Goal: Task Accomplishment & Management: Use online tool/utility

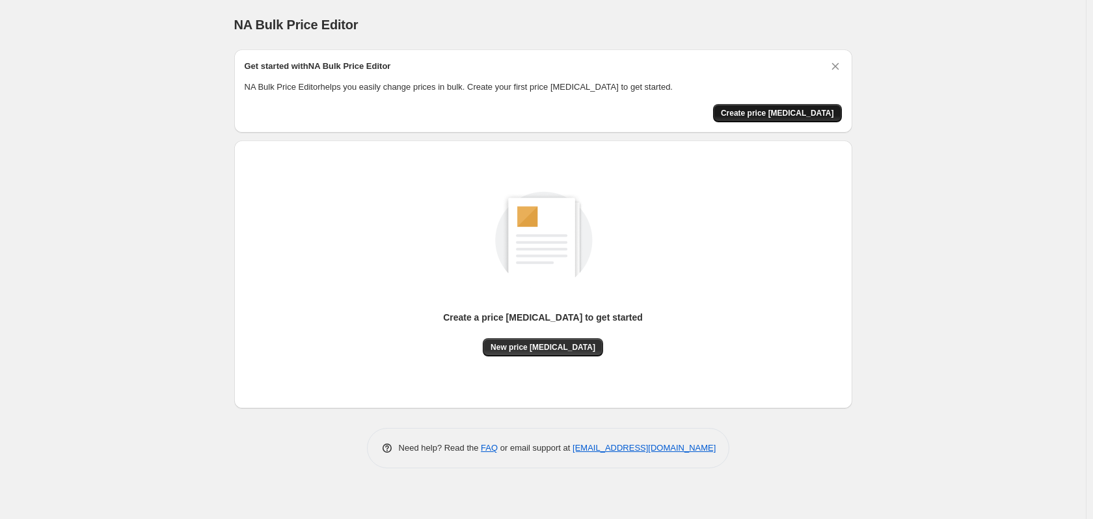
click at [787, 116] on span "Create price change job" at bounding box center [777, 113] width 113 height 10
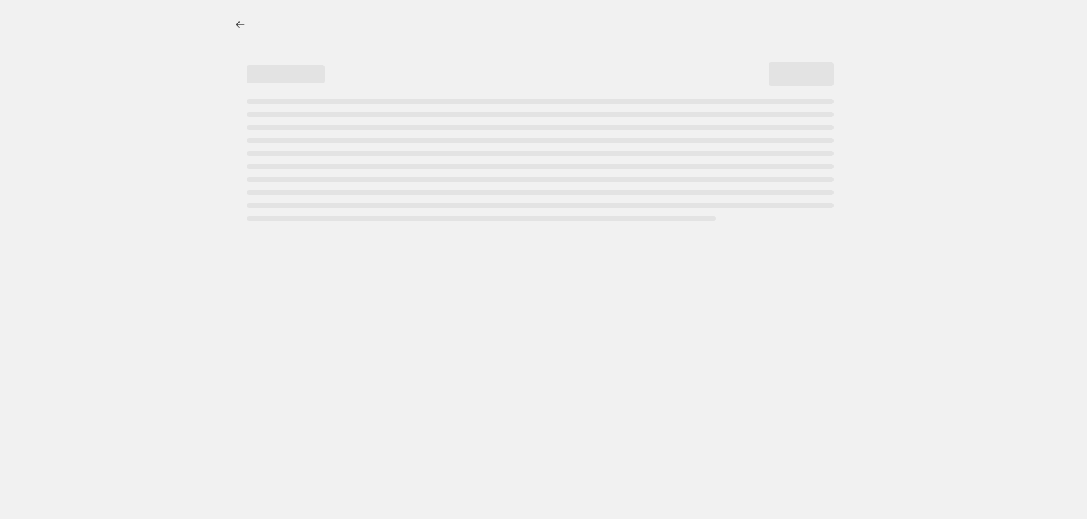
select select "percentage"
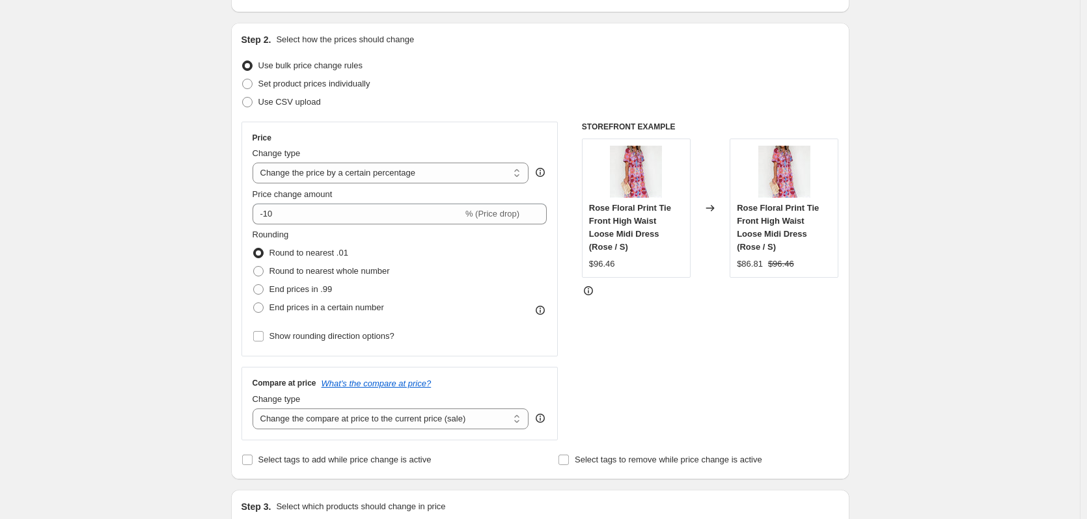
scroll to position [107, 0]
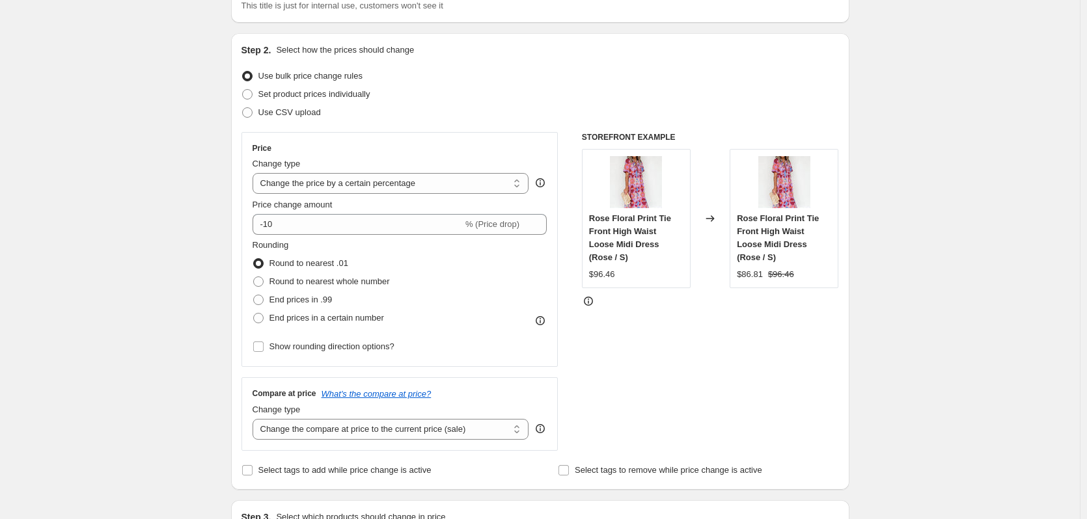
click at [489, 239] on div "Rounding Round to nearest .01 Round to nearest whole number End prices in .99 E…" at bounding box center [399, 283] width 295 height 88
click at [496, 225] on span "% (Price drop)" at bounding box center [492, 224] width 54 height 10
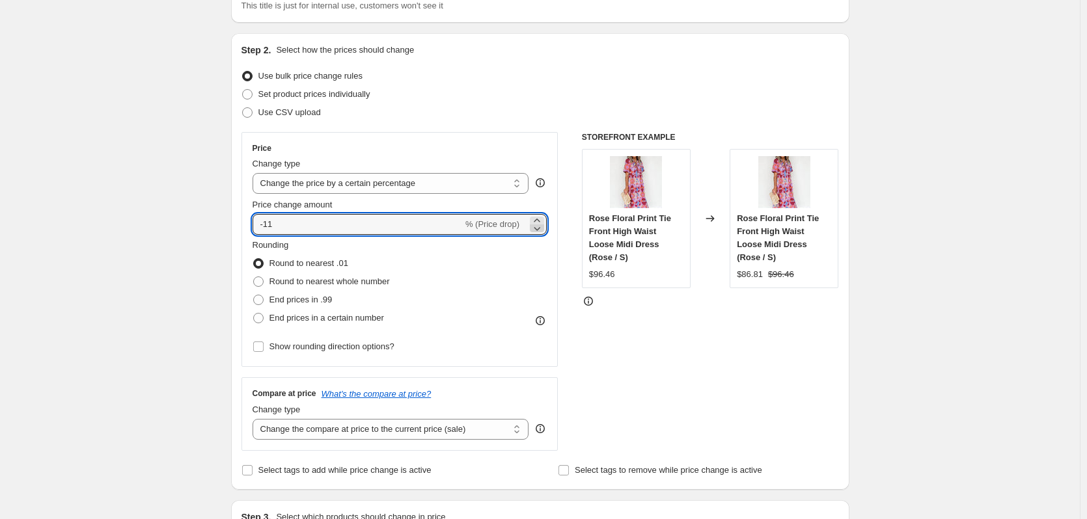
click at [540, 229] on icon at bounding box center [536, 228] width 13 height 13
click at [542, 217] on icon at bounding box center [536, 220] width 13 height 13
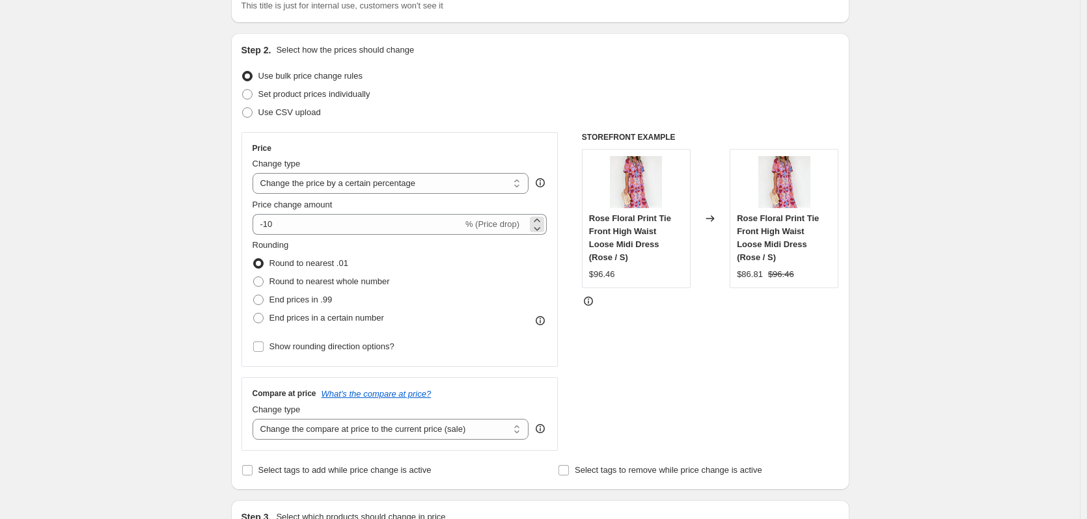
click at [496, 222] on span "% (Price drop)" at bounding box center [492, 224] width 54 height 10
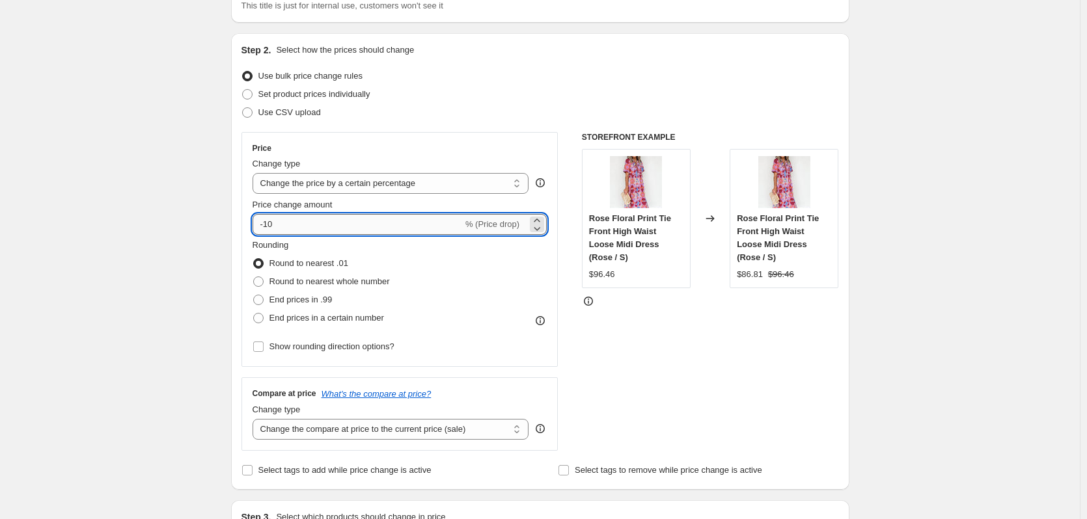
click at [461, 224] on input "-10" at bounding box center [357, 224] width 210 height 21
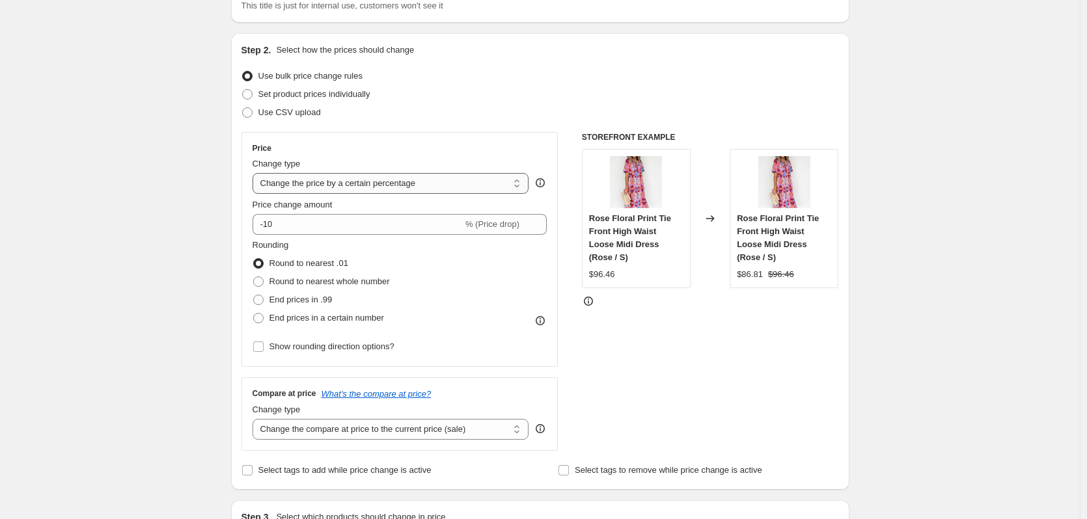
click at [476, 181] on select "Change the price to a certain amount Change the price by a certain amount Chang…" at bounding box center [390, 183] width 277 height 21
click at [255, 173] on select "Change the price to a certain amount Change the price by a certain amount Chang…" at bounding box center [390, 183] width 277 height 21
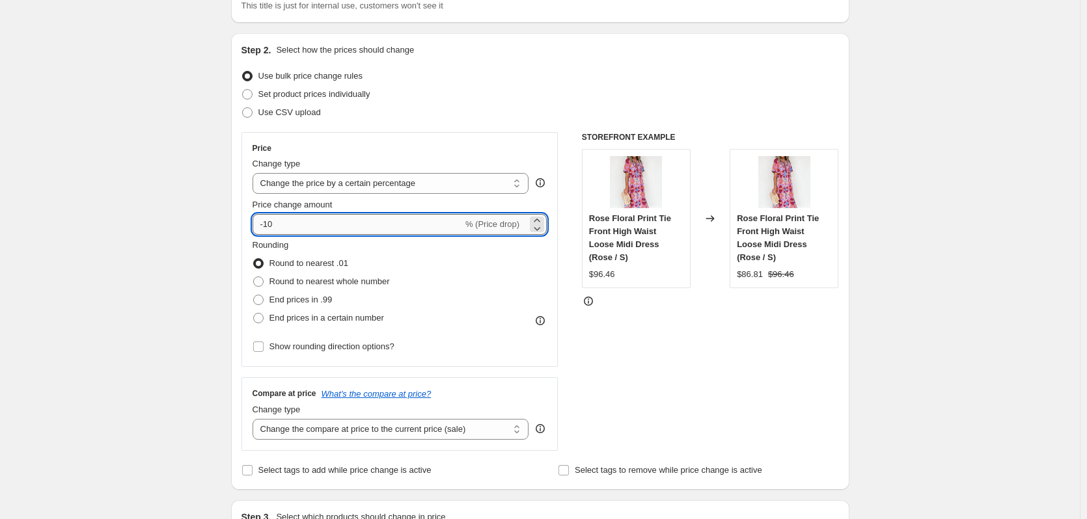
click at [459, 226] on input "-10" at bounding box center [357, 224] width 210 height 21
type input "-1"
type input "10"
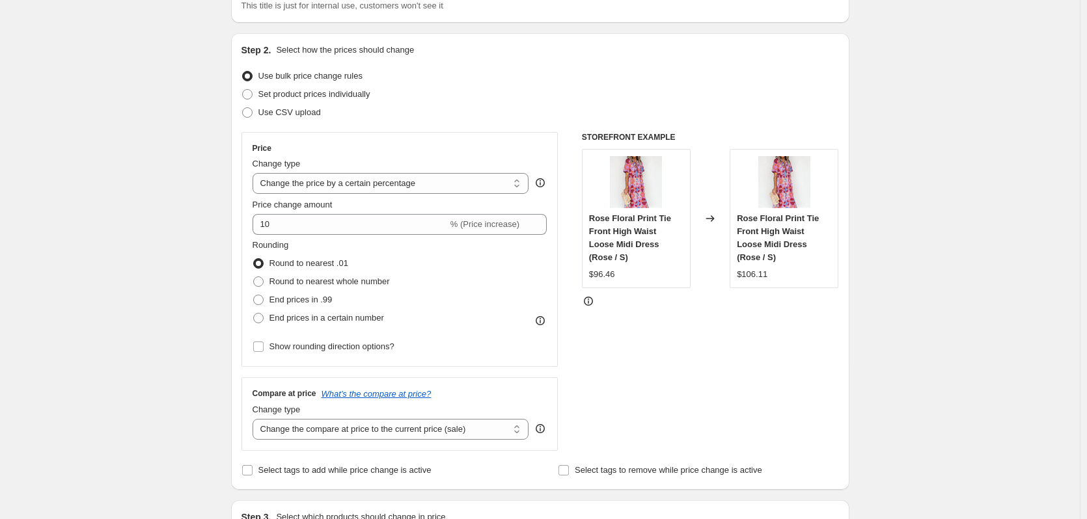
click at [521, 429] on select "Change the compare at price to the current price (sale) Change the compare at p…" at bounding box center [390, 429] width 277 height 21
click at [846, 398] on div "Step 2. Select how the prices should change Use bulk price change rules Set pro…" at bounding box center [540, 261] width 618 height 457
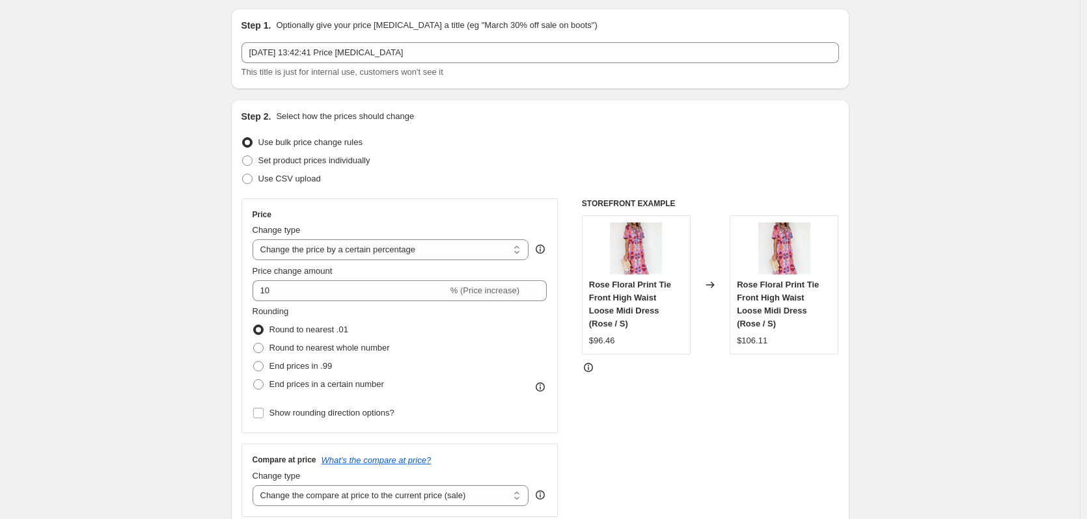
scroll to position [38, 0]
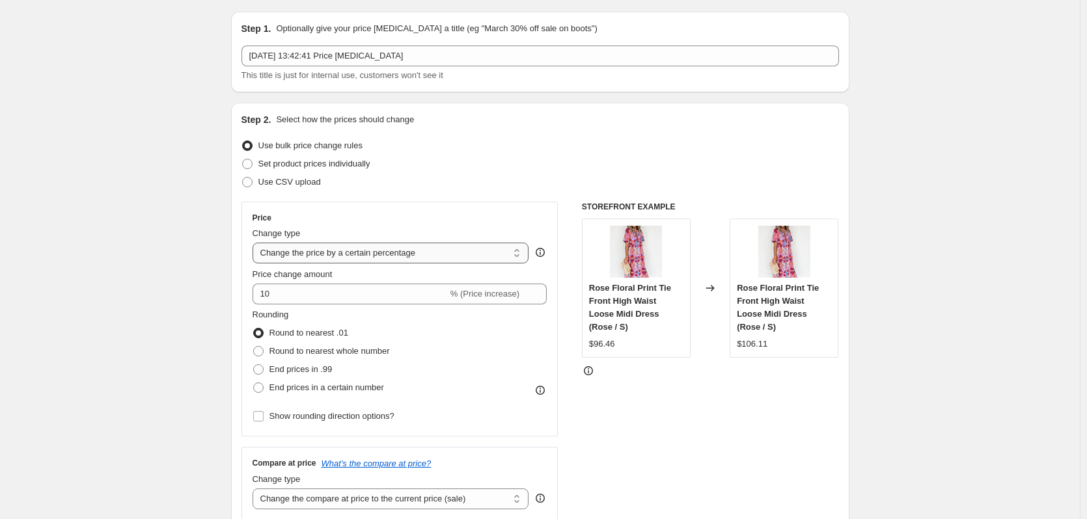
click at [517, 257] on select "Change the price to a certain amount Change the price by a certain amount Chang…" at bounding box center [390, 253] width 277 height 21
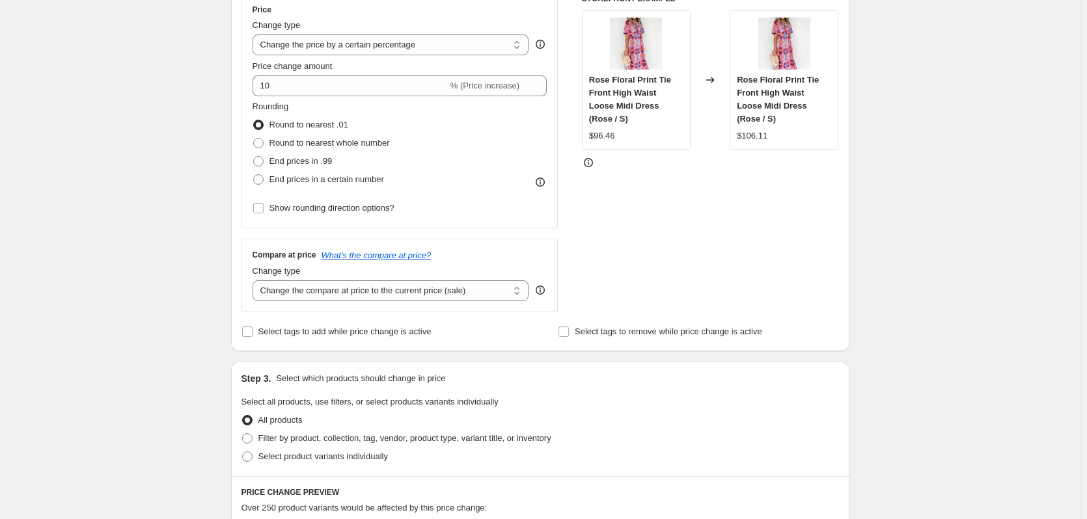
scroll to position [249, 0]
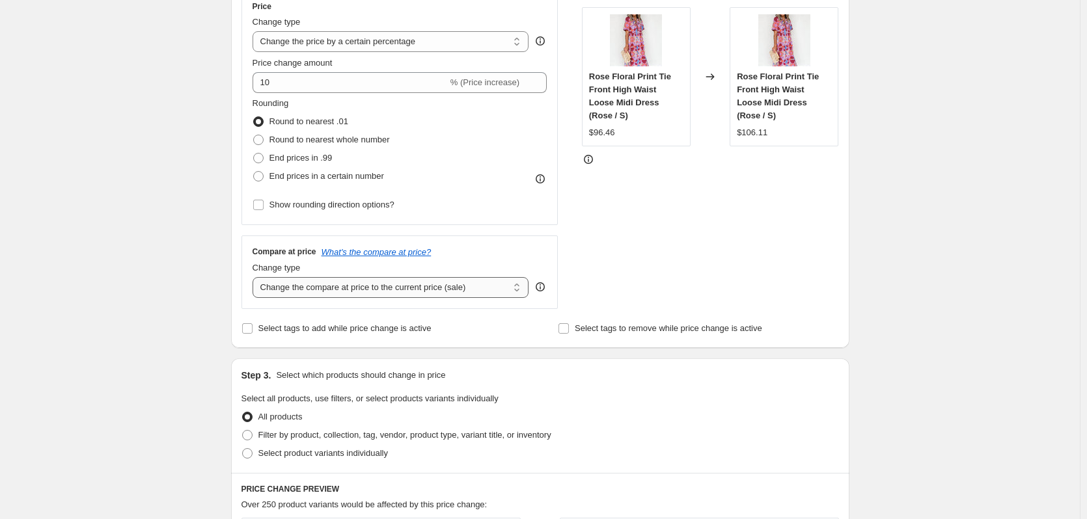
click at [517, 288] on select "Change the compare at price to the current price (sale) Change the compare at p…" at bounding box center [390, 287] width 277 height 21
select select "remove"
click at [255, 277] on select "Change the compare at price to the current price (sale) Change the compare at p…" at bounding box center [390, 287] width 277 height 21
click at [1029, 196] on div "Create new price change job. This page is ready Create new price change job Dra…" at bounding box center [539, 411] width 1079 height 1321
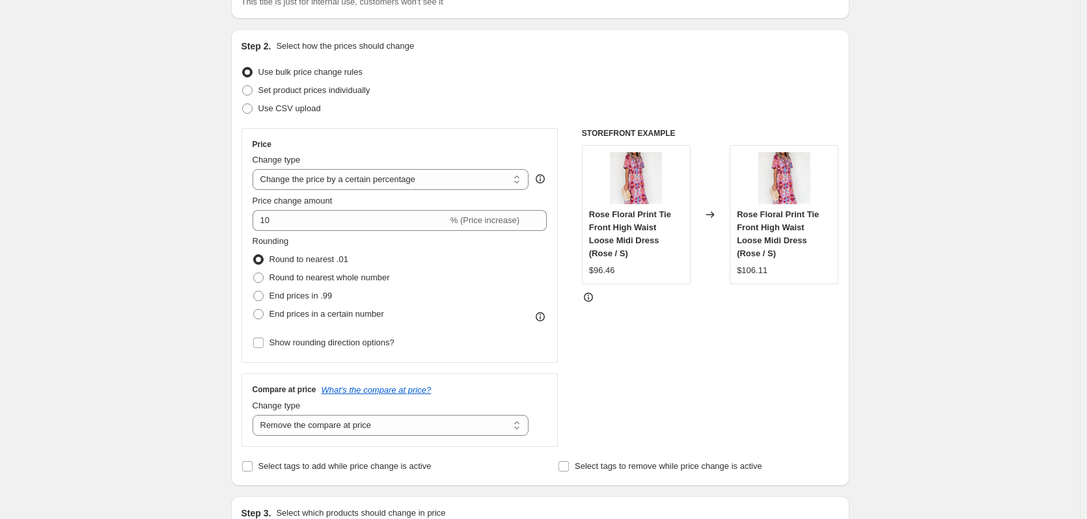
scroll to position [0, 0]
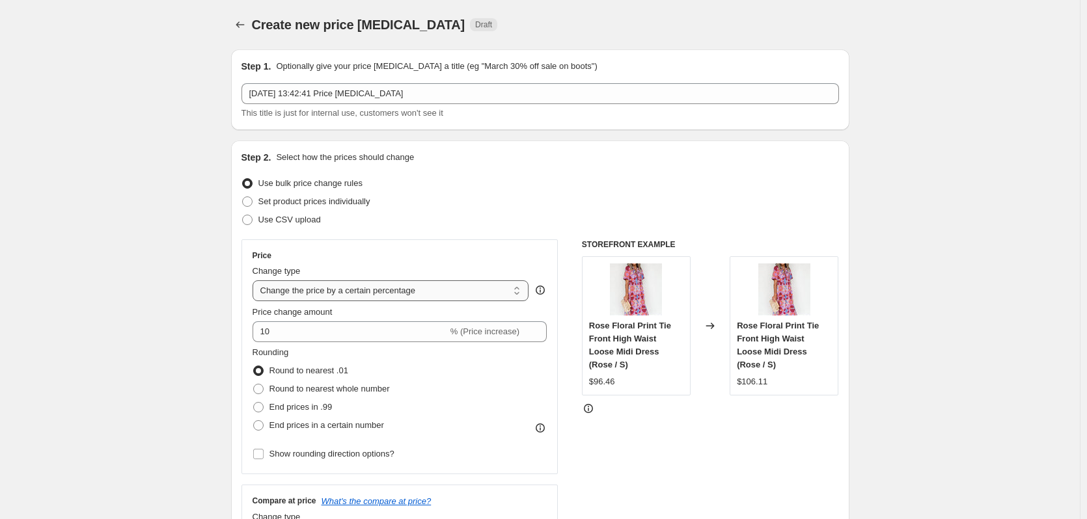
click at [519, 293] on select "Change the price to a certain amount Change the price by a certain amount Chang…" at bounding box center [390, 290] width 277 height 21
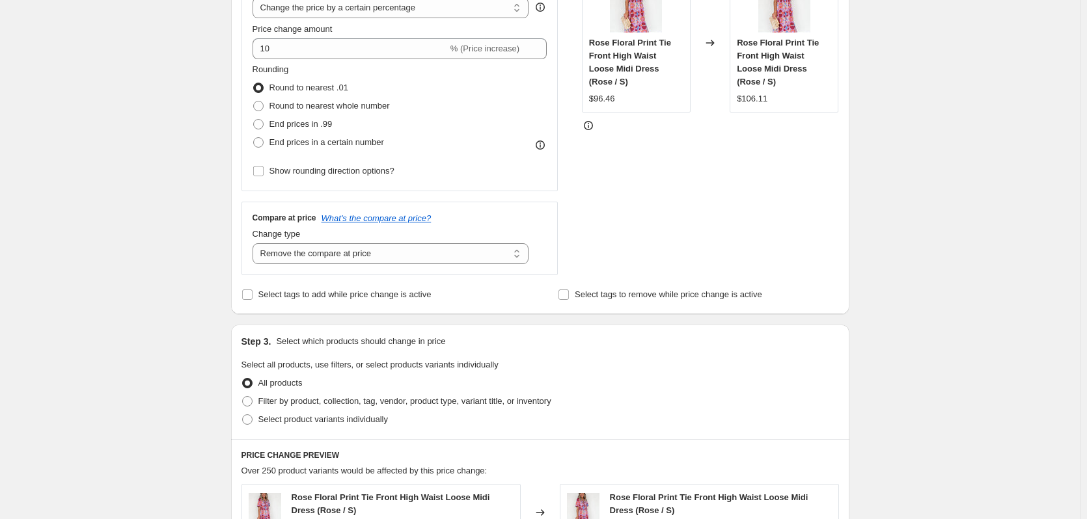
scroll to position [379, 0]
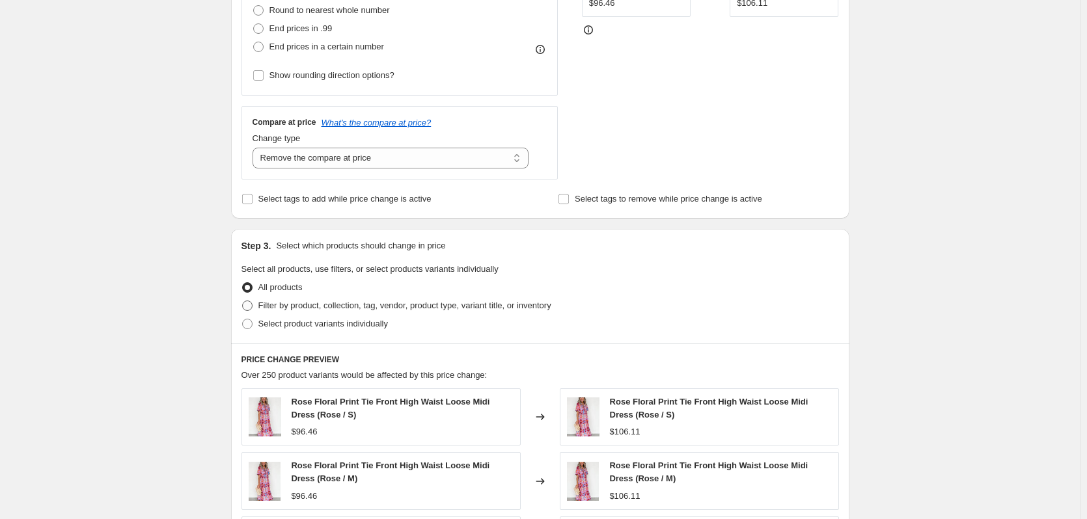
click at [252, 303] on span at bounding box center [247, 306] width 10 height 10
click at [243, 301] on input "Filter by product, collection, tag, vendor, product type, variant title, or inv…" at bounding box center [242, 301] width 1 height 1
radio input "true"
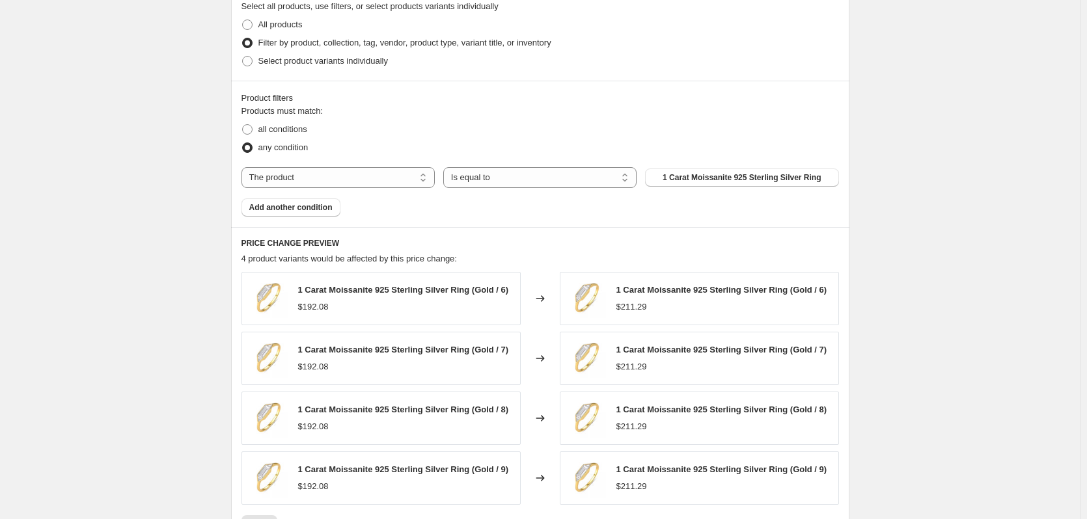
scroll to position [649, 0]
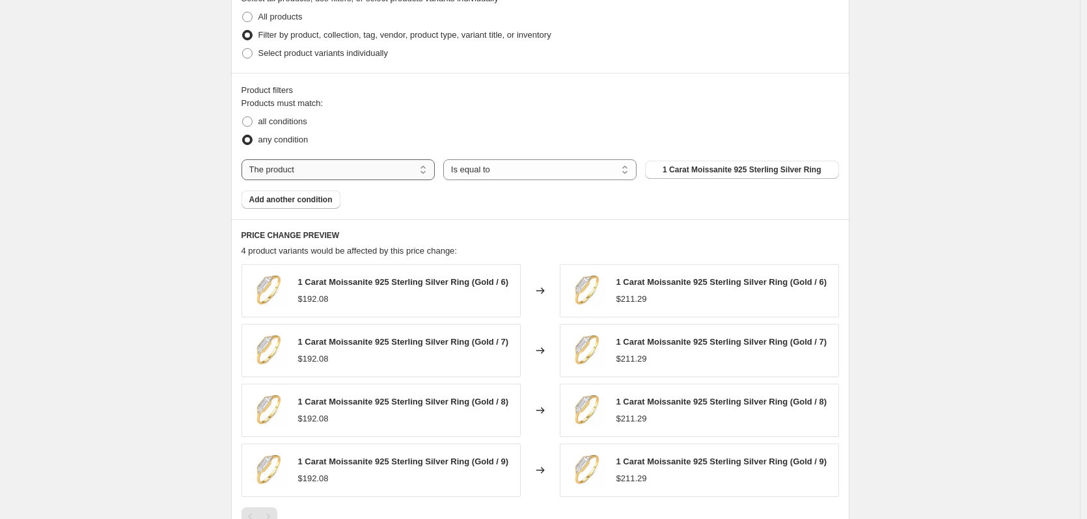
click at [416, 172] on select "The product The product's collection The product's tag The product's vendor The…" at bounding box center [337, 169] width 193 height 21
click at [420, 153] on div "Products must match: all conditions any condition The product The product's col…" at bounding box center [539, 153] width 597 height 112
click at [420, 165] on select "The product The product's collection The product's tag The product's vendor The…" at bounding box center [337, 169] width 193 height 21
click at [488, 107] on fieldset "Products must match: all conditions any condition" at bounding box center [539, 123] width 597 height 52
click at [431, 166] on select "The product The product's collection The product's tag The product's vendor The…" at bounding box center [337, 169] width 193 height 21
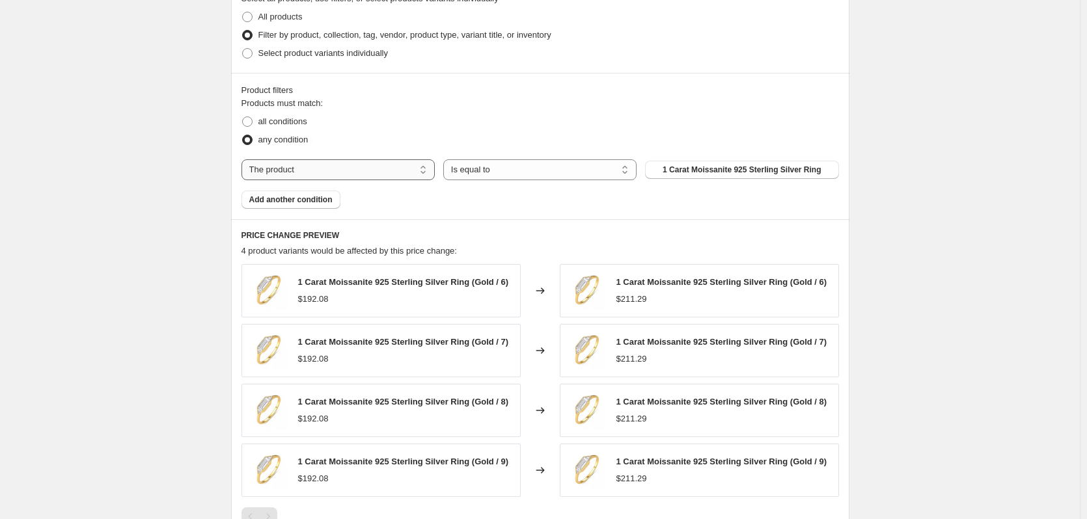
select select "collection"
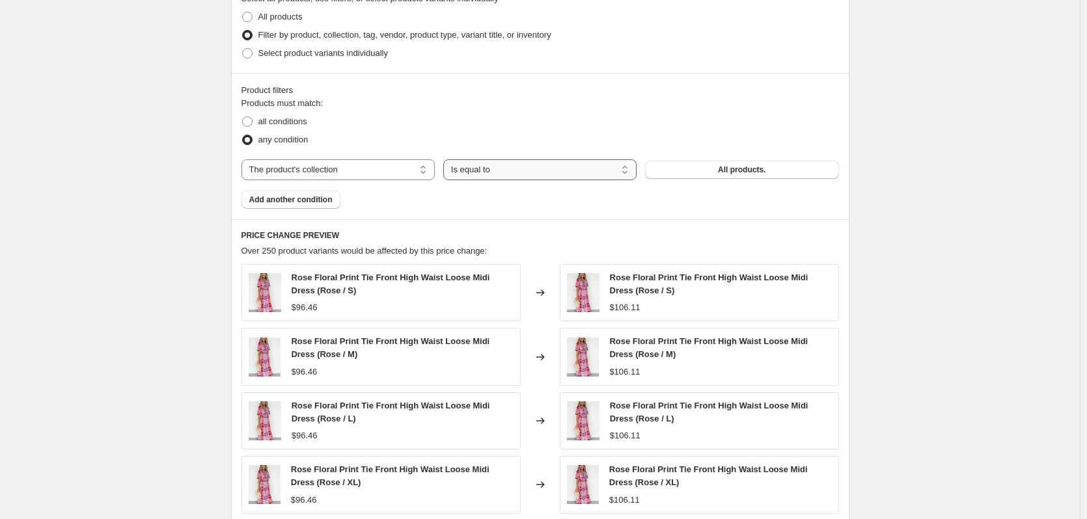
click at [584, 171] on select "Is equal to Is not equal to" at bounding box center [539, 169] width 193 height 21
click at [638, 132] on div "any condition" at bounding box center [539, 140] width 597 height 18
click at [678, 174] on button "All products." at bounding box center [741, 170] width 193 height 18
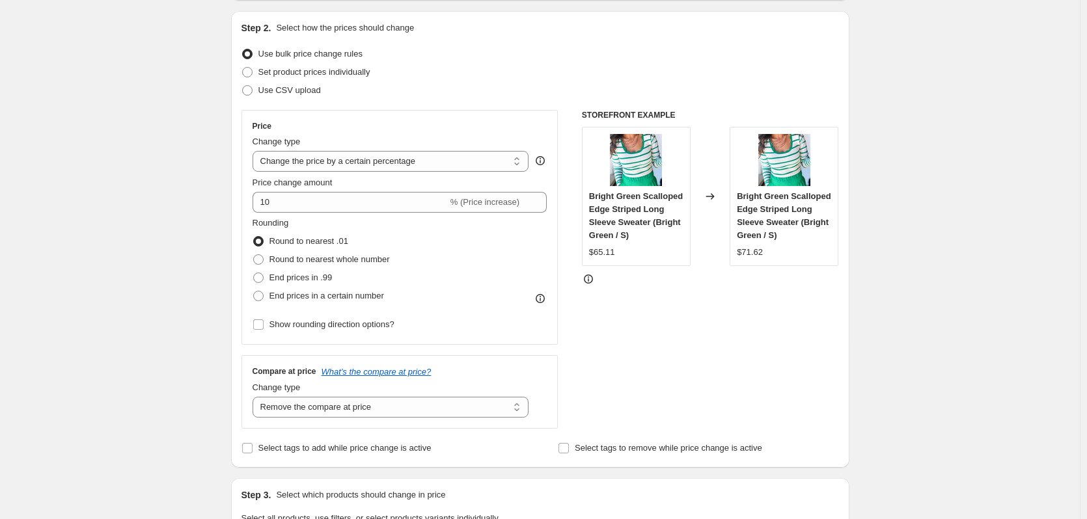
scroll to position [126, 0]
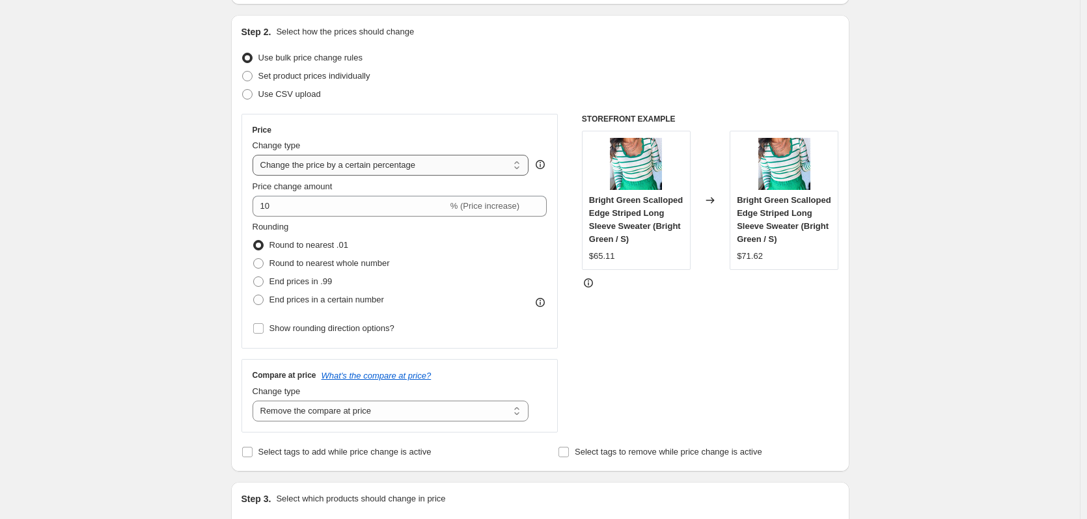
click at [476, 165] on select "Change the price to a certain amount Change the price by a certain amount Chang…" at bounding box center [390, 165] width 277 height 21
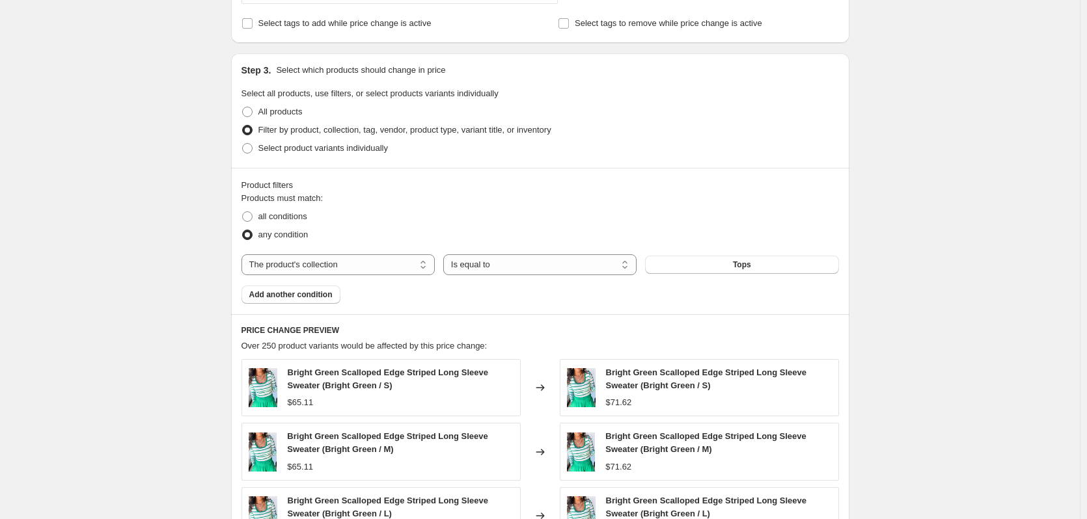
scroll to position [560, 0]
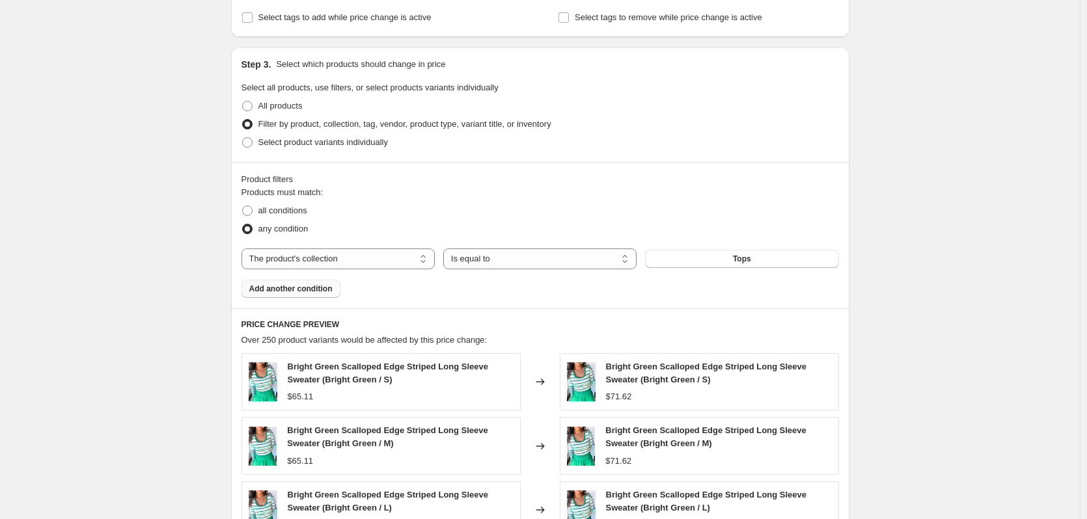
click at [321, 294] on button "Add another condition" at bounding box center [290, 289] width 99 height 18
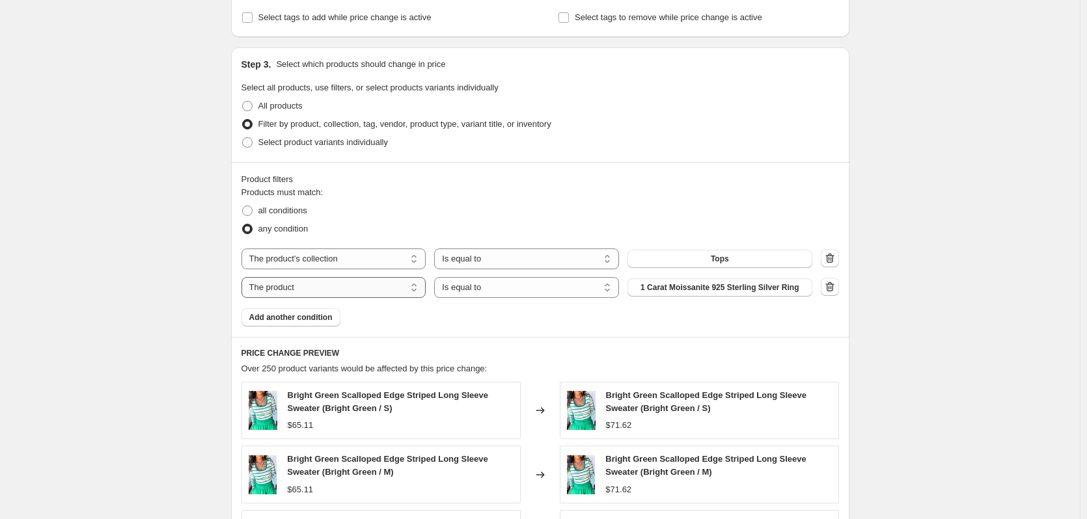
click at [388, 284] on select "The product The product's collection The product's tag The product's vendor The…" at bounding box center [333, 287] width 185 height 21
click at [244, 277] on select "The product The product's collection The product's tag The product's vendor The…" at bounding box center [333, 287] width 185 height 21
click at [535, 286] on select "Is equal to Is not equal to" at bounding box center [526, 287] width 185 height 21
click at [402, 286] on select "The product The product's collection The product's tag The product's vendor The…" at bounding box center [333, 287] width 185 height 21
click at [930, 363] on div "Create new price change job. This page is ready Create new price change job Dra…" at bounding box center [539, 188] width 1079 height 1497
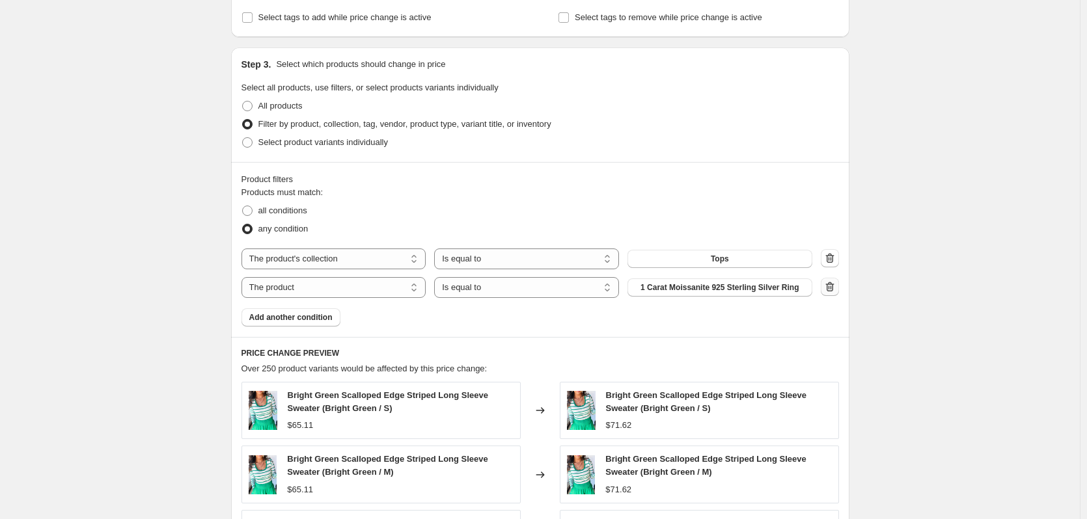
click at [831, 282] on icon "button" at bounding box center [829, 286] width 13 height 13
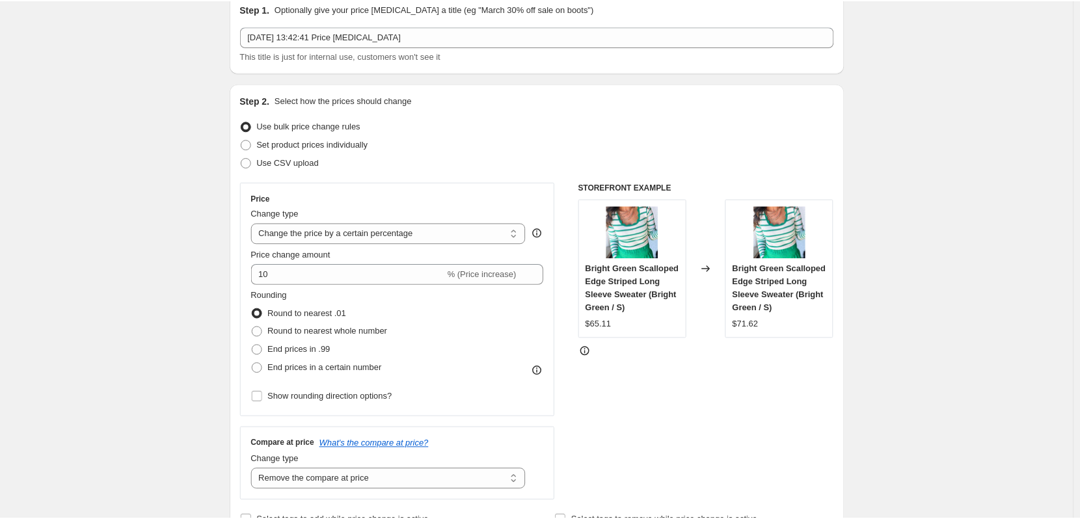
scroll to position [0, 0]
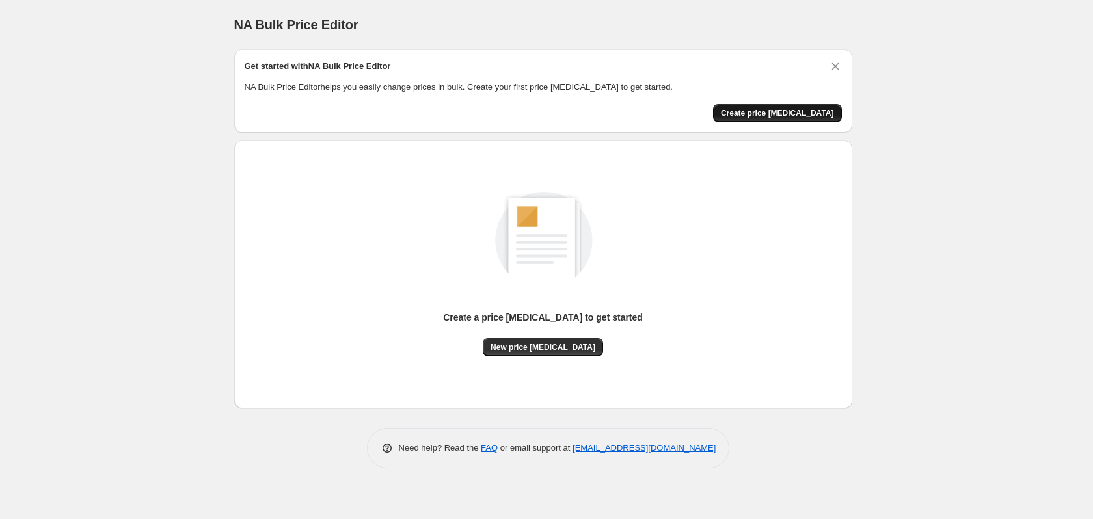
click at [789, 115] on span "Create price change job" at bounding box center [777, 113] width 113 height 10
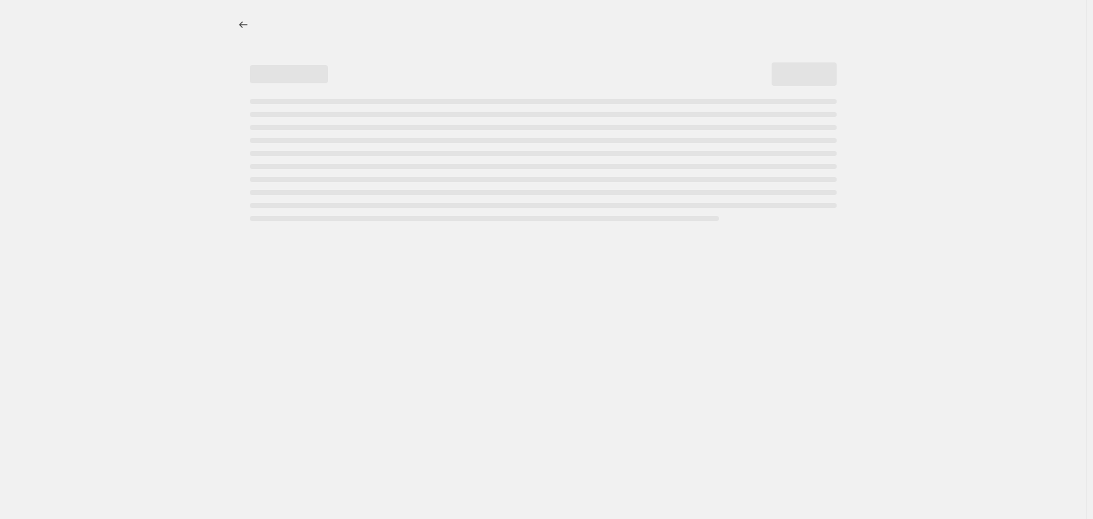
select select "percentage"
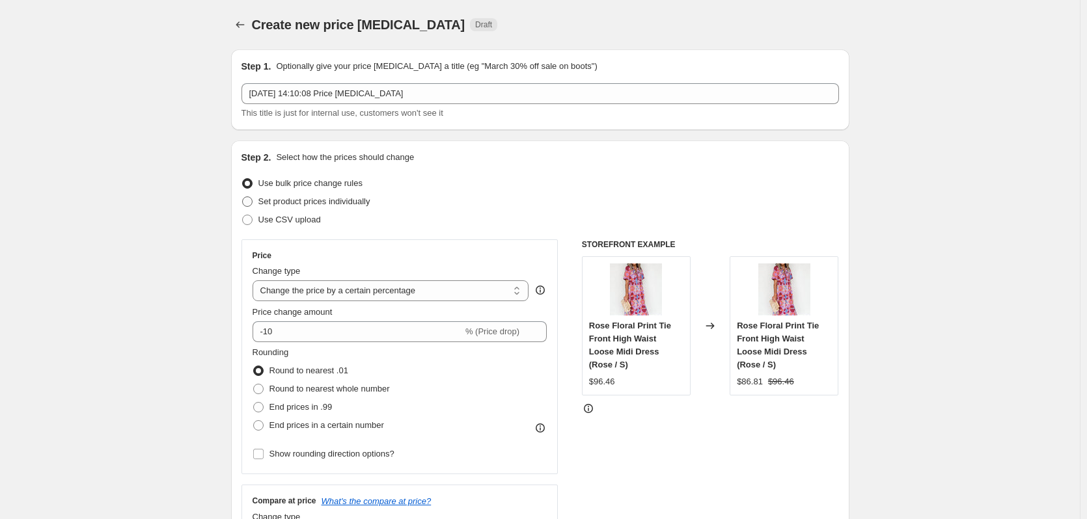
click at [331, 197] on span "Set product prices individually" at bounding box center [314, 201] width 112 height 10
click at [243, 197] on input "Set product prices individually" at bounding box center [242, 196] width 1 height 1
radio input "true"
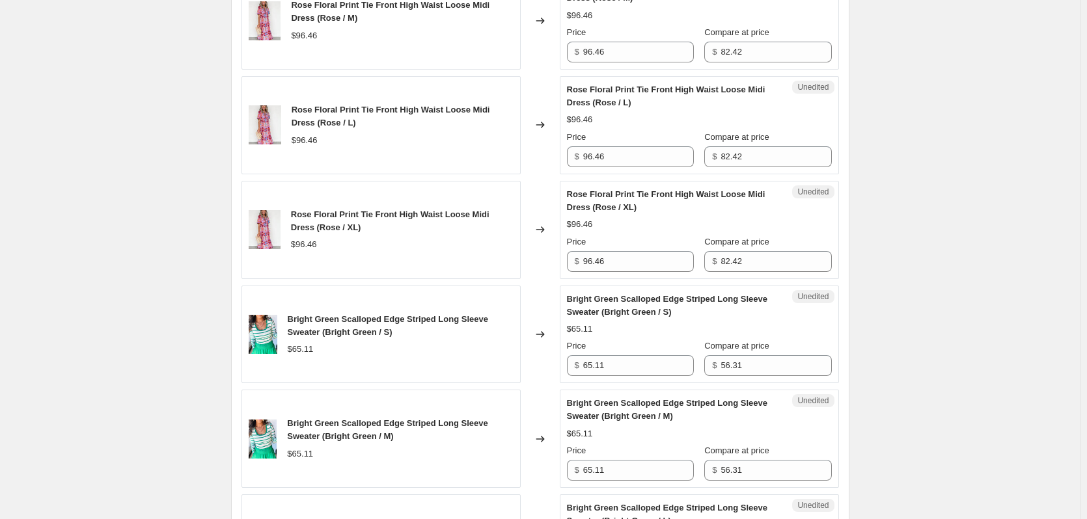
scroll to position [232, 0]
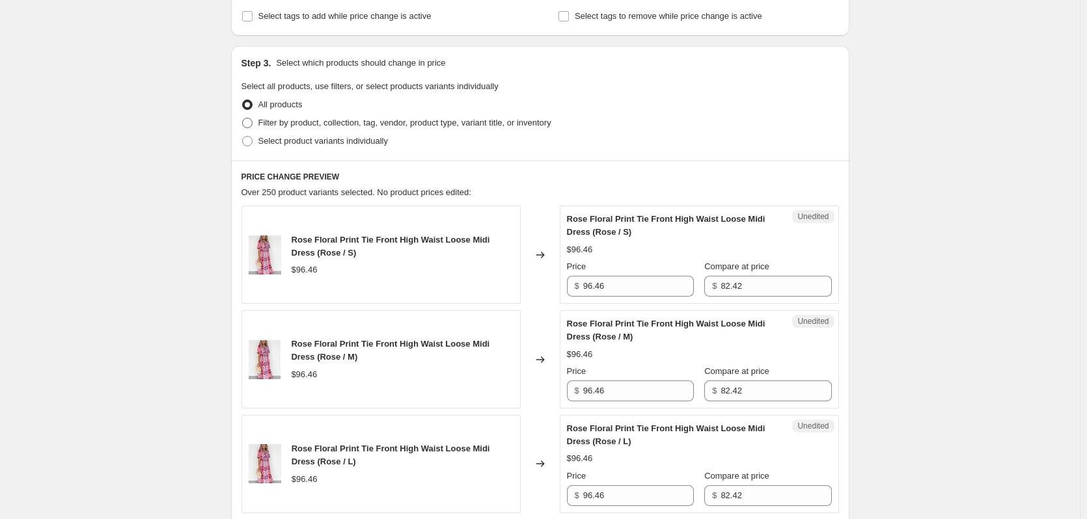
click at [249, 122] on span at bounding box center [247, 123] width 10 height 10
click at [243, 118] on input "Filter by product, collection, tag, vendor, product type, variant title, or inv…" at bounding box center [242, 118] width 1 height 1
radio input "true"
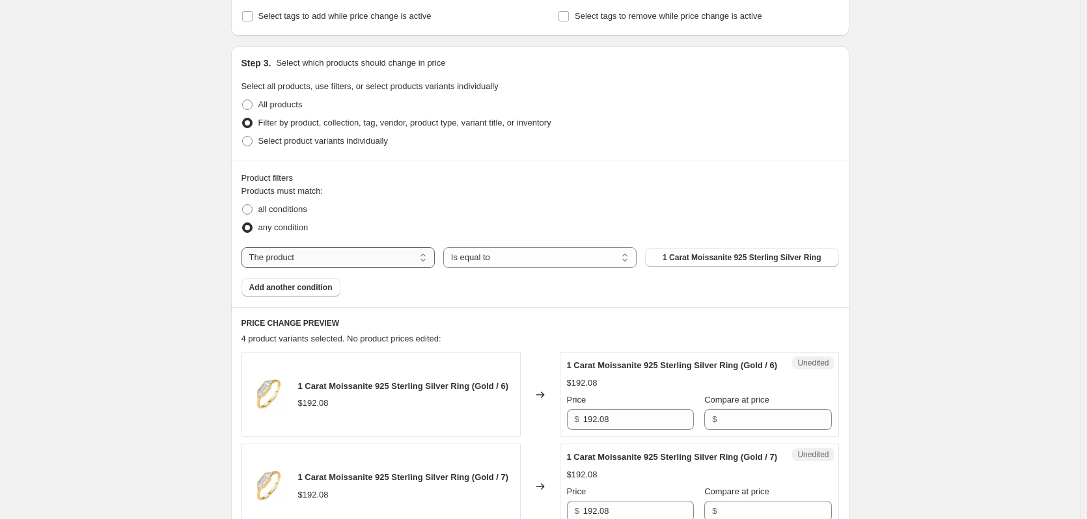
click at [422, 262] on select "The product The product's collection The product's tag The product's vendor The…" at bounding box center [337, 257] width 193 height 21
click at [528, 252] on select "Is equal to Is not equal to" at bounding box center [539, 257] width 193 height 21
click at [607, 189] on fieldset "Products must match: all conditions any condition" at bounding box center [539, 211] width 597 height 52
click at [305, 143] on span "Select product variants individually" at bounding box center [322, 141] width 129 height 10
click at [243, 137] on input "Select product variants individually" at bounding box center [242, 136] width 1 height 1
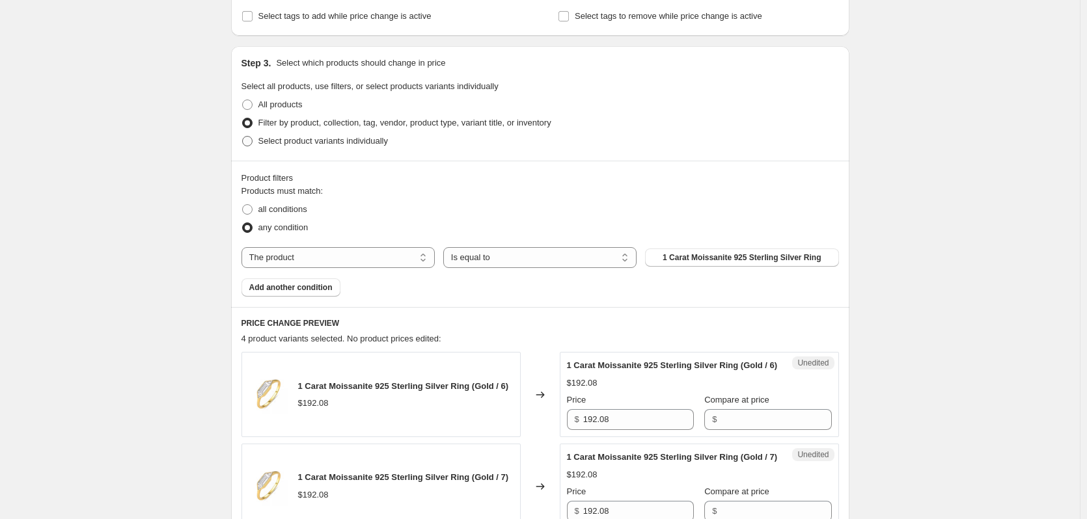
radio input "true"
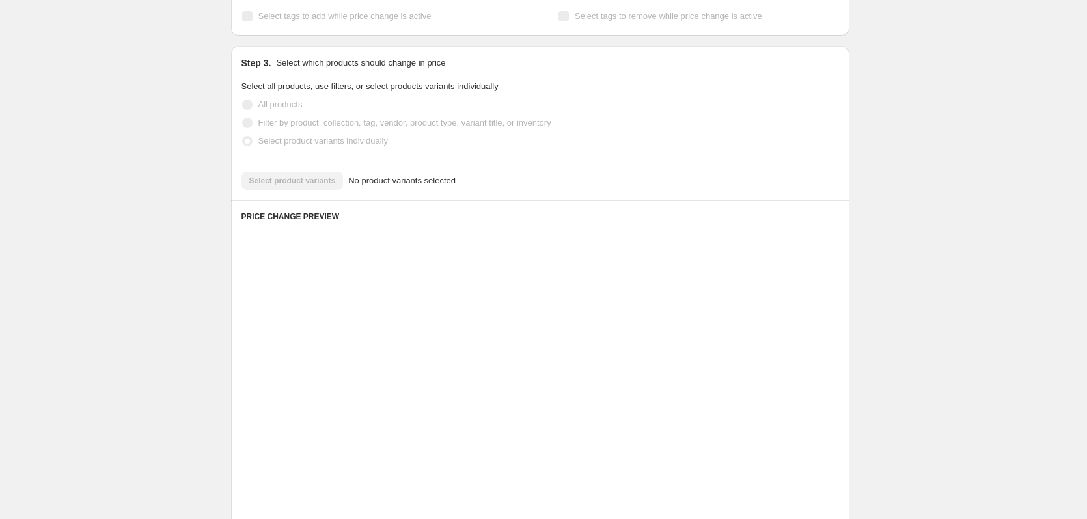
scroll to position [164, 0]
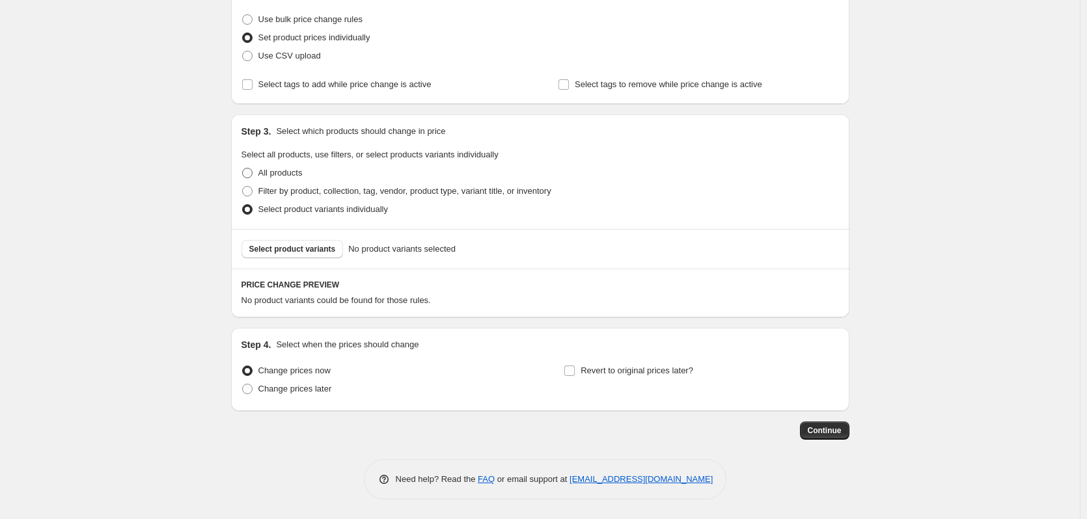
click at [252, 168] on span at bounding box center [247, 173] width 10 height 10
click at [243, 168] on input "All products" at bounding box center [242, 168] width 1 height 1
radio input "true"
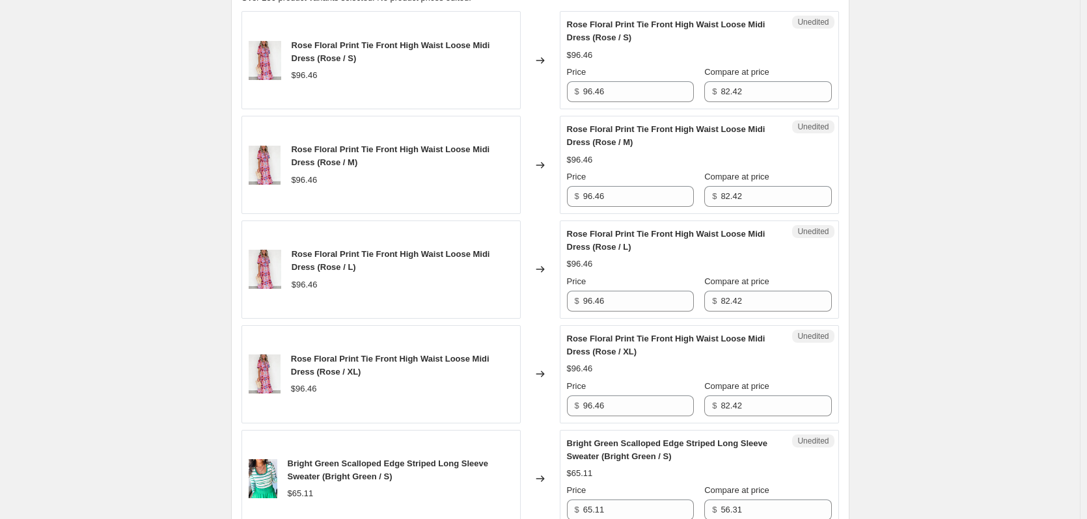
scroll to position [434, 0]
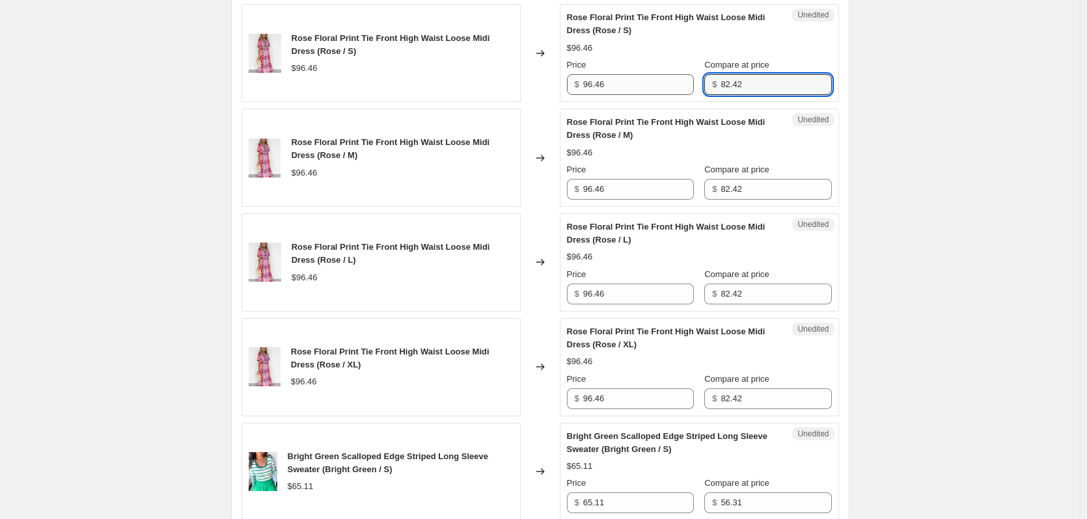
drag, startPoint x: 698, startPoint y: 85, endPoint x: 639, endPoint y: 76, distance: 59.3
click at [639, 76] on div "Price $ 96.46 Compare at price $ 82.42" at bounding box center [699, 77] width 265 height 36
type input "105"
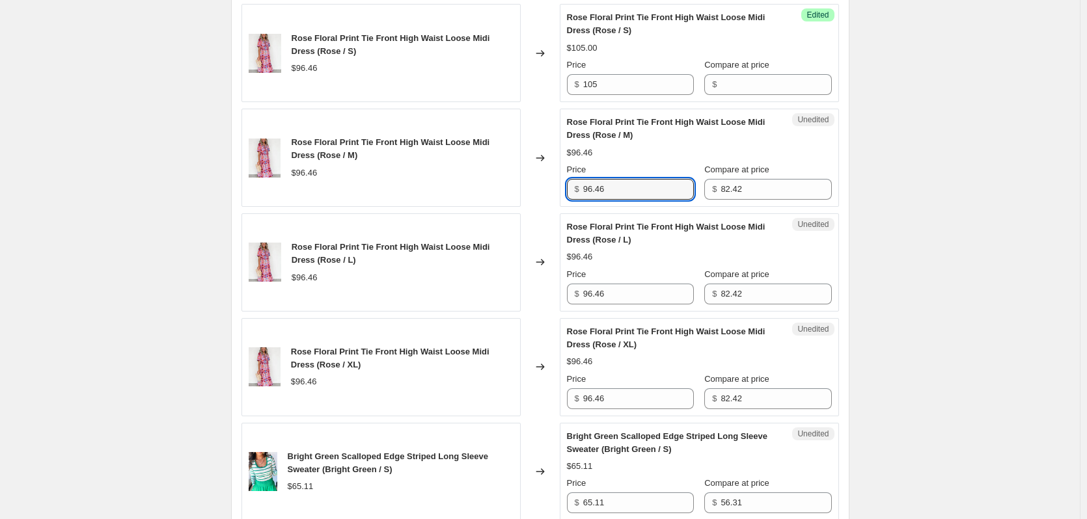
drag, startPoint x: 628, startPoint y: 189, endPoint x: 465, endPoint y: 187, distance: 162.7
click at [465, 187] on div "Rose Floral Print Tie Front High Waist Loose Midi Dress (Rose / M) $96.46 Chang…" at bounding box center [539, 158] width 597 height 98
type input "105"
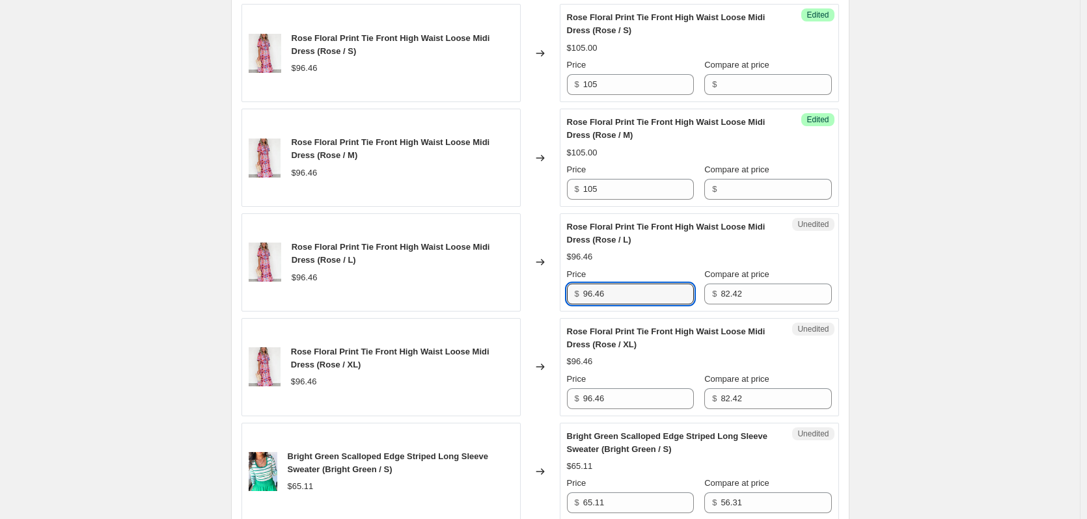
drag, startPoint x: 647, startPoint y: 347, endPoint x: 444, endPoint y: 325, distance: 203.5
type input "105"
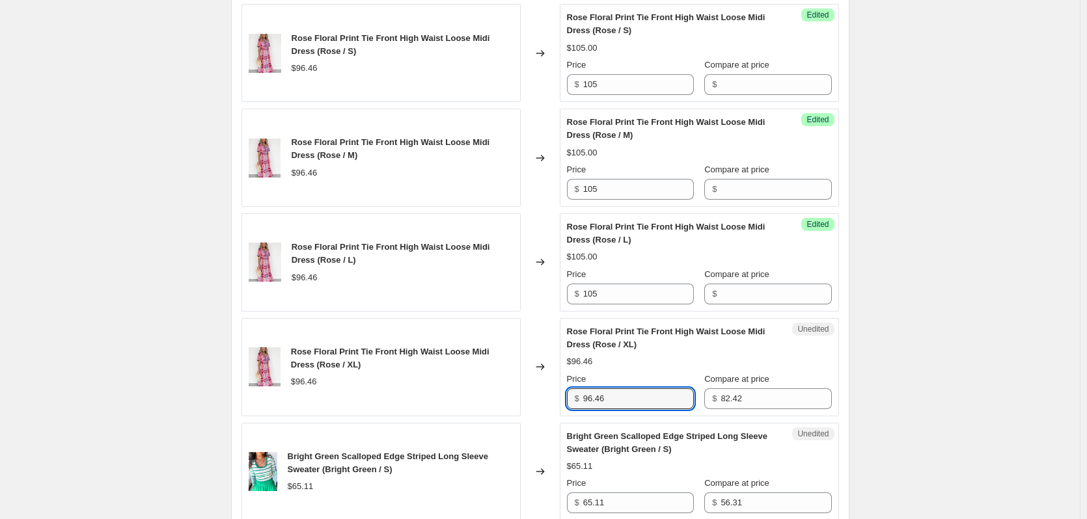
drag, startPoint x: 580, startPoint y: 398, endPoint x: 427, endPoint y: 406, distance: 153.8
click at [427, 406] on div "Rose Floral Print Tie Front High Waist Loose Midi Dress (Rose / XL) $96.46 Chan…" at bounding box center [539, 367] width 597 height 98
type input "105"
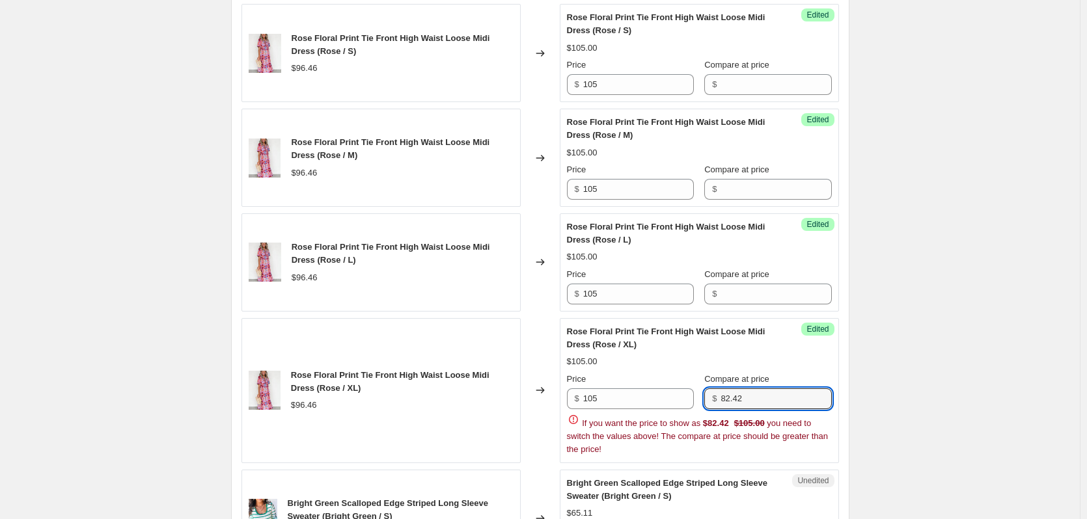
drag, startPoint x: 766, startPoint y: 391, endPoint x: 549, endPoint y: 371, distance: 217.6
click at [549, 371] on div "Rose Floral Print Tie Front High Waist Loose Midi Dress (Rose / XL) $96.46 Chan…" at bounding box center [539, 390] width 597 height 145
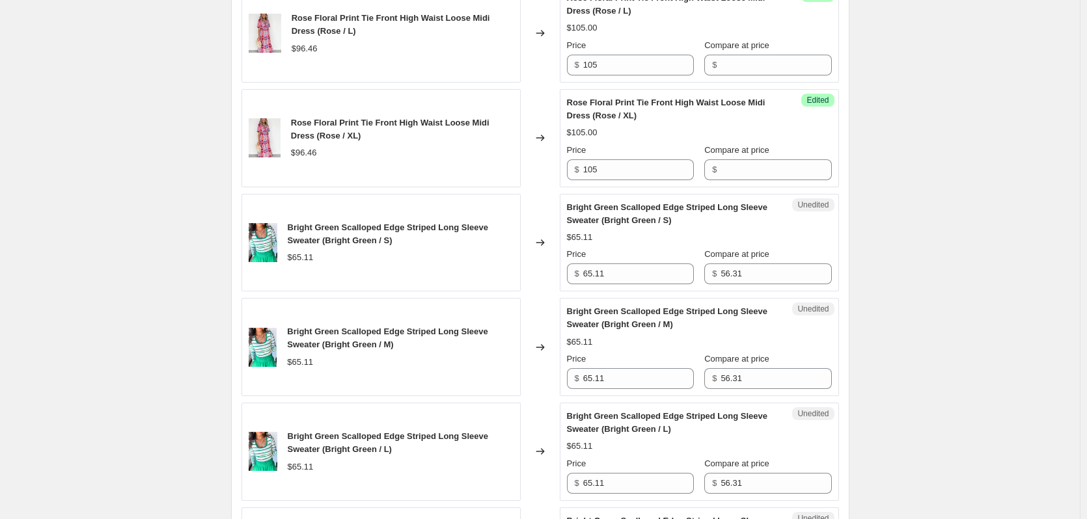
scroll to position [677, 0]
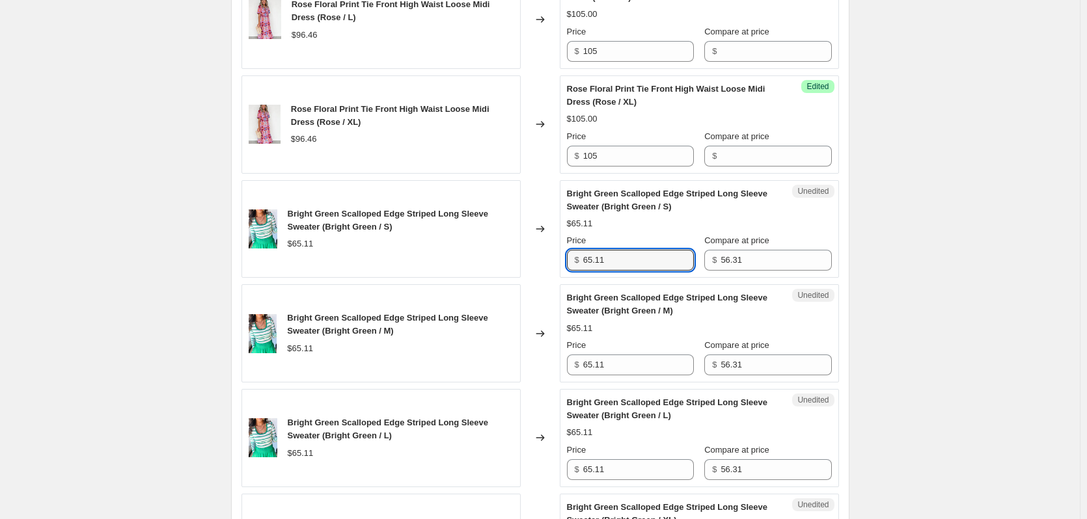
drag, startPoint x: 632, startPoint y: 269, endPoint x: 474, endPoint y: 245, distance: 160.6
click at [474, 245] on div "Bright Green Scalloped Edge Striped Long Sleeve Sweater (Bright Green / S) $65.…" at bounding box center [539, 229] width 597 height 98
type input "75"
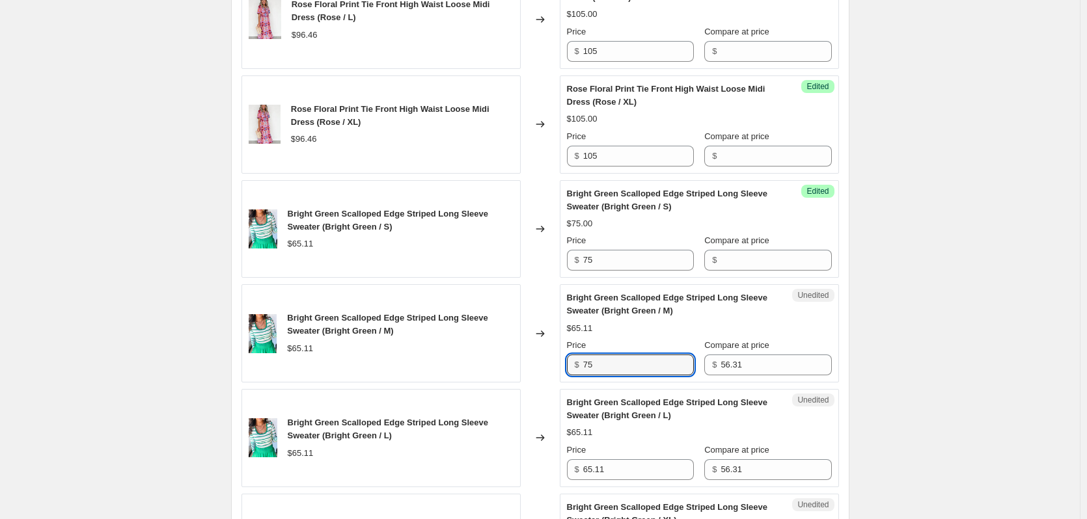
type input "75"
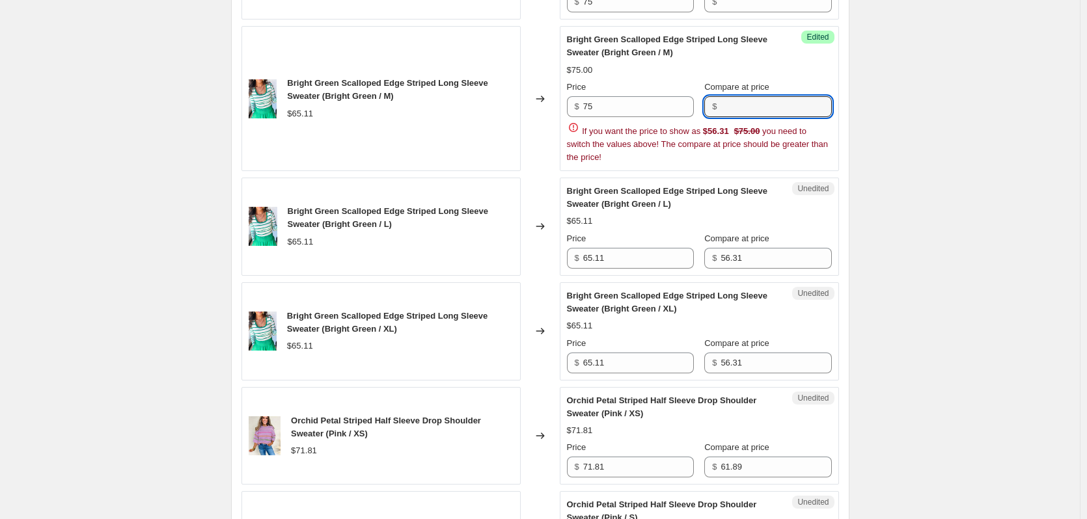
scroll to position [993, 0]
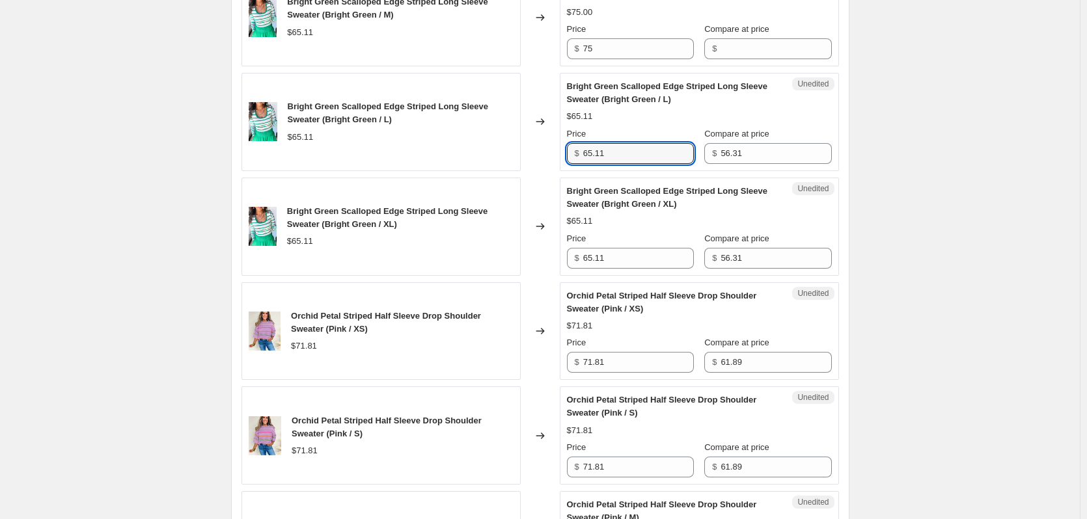
drag, startPoint x: 658, startPoint y: 199, endPoint x: 433, endPoint y: 183, distance: 226.4
click at [433, 183] on div "Rose Floral Print Tie Front High Waist Loose Midi Dress (Rose / S) $96.46 Chang…" at bounding box center [539, 488] width 597 height 2086
type input "75"
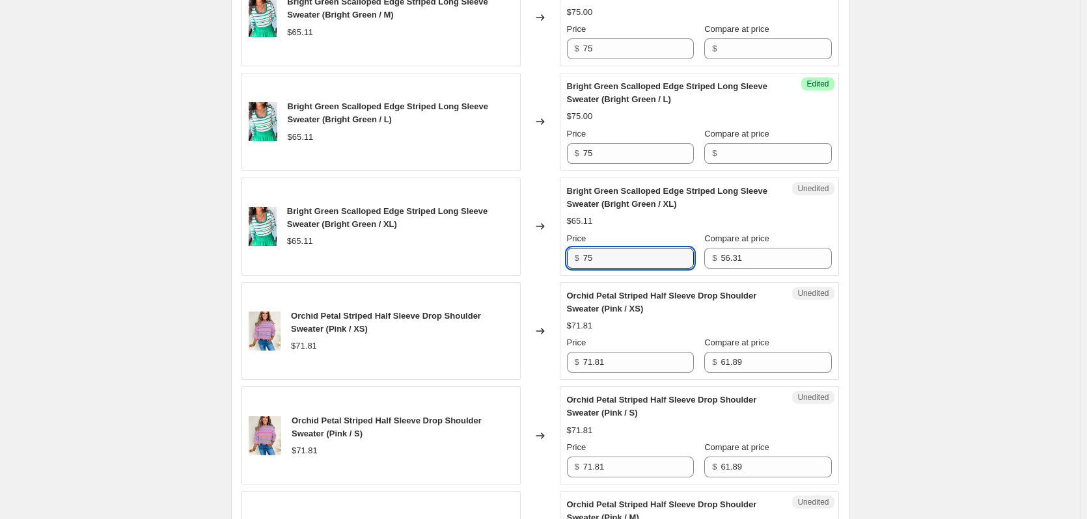
type input "75"
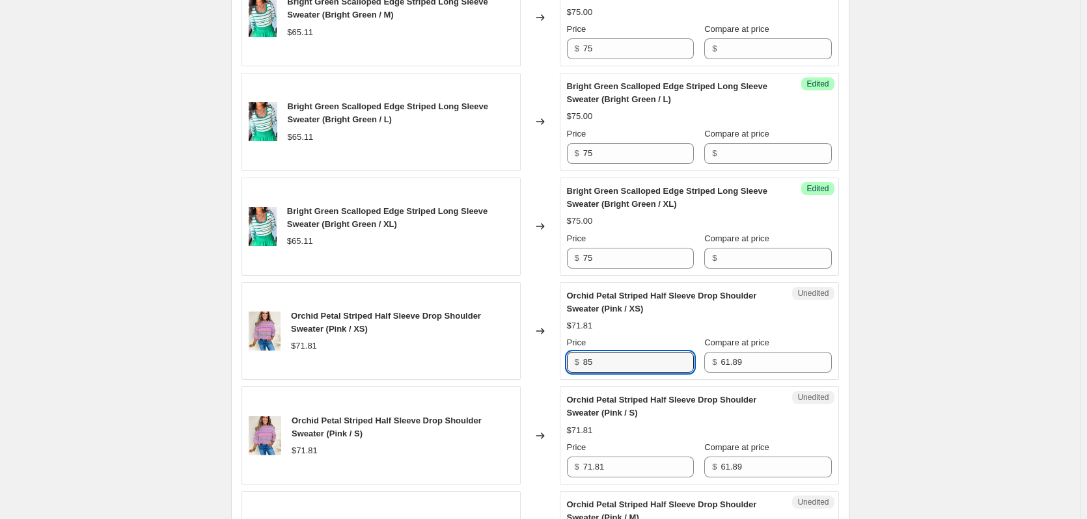
type input "85"
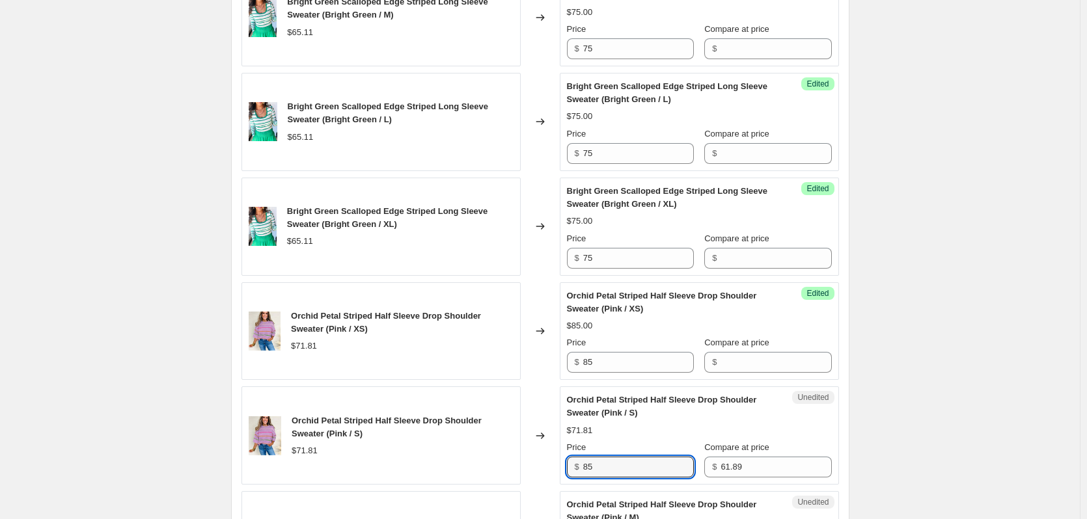
type input "85"
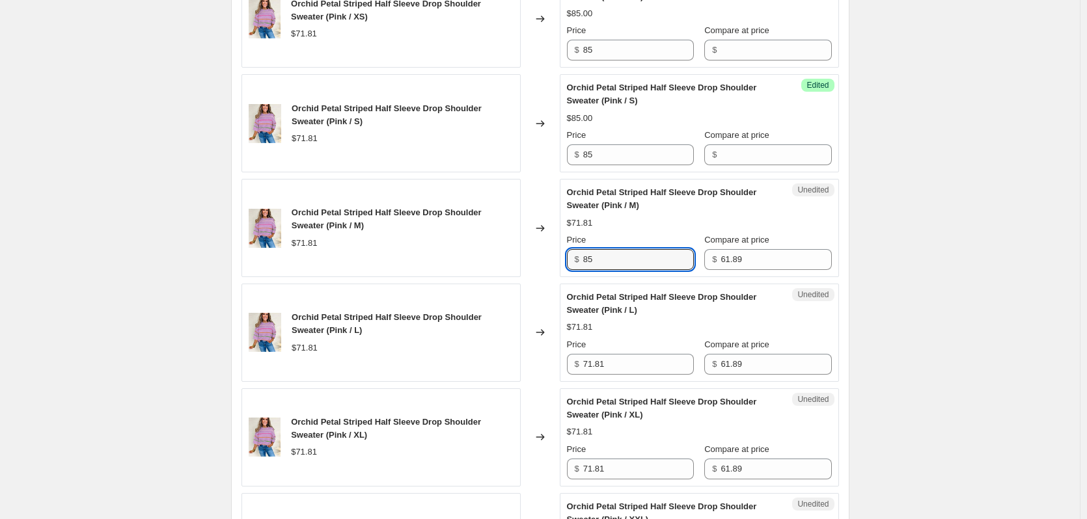
type input "85"
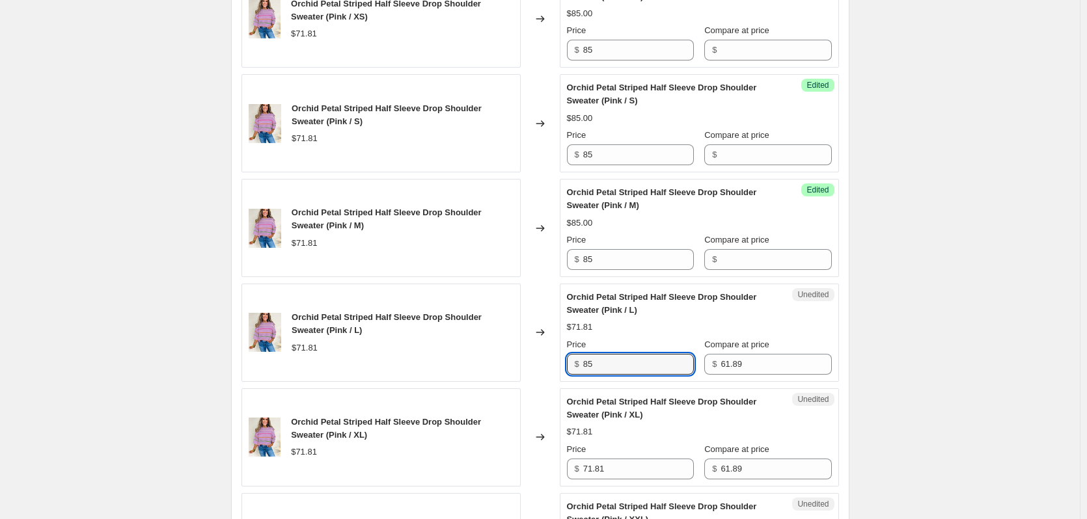
type input "85"
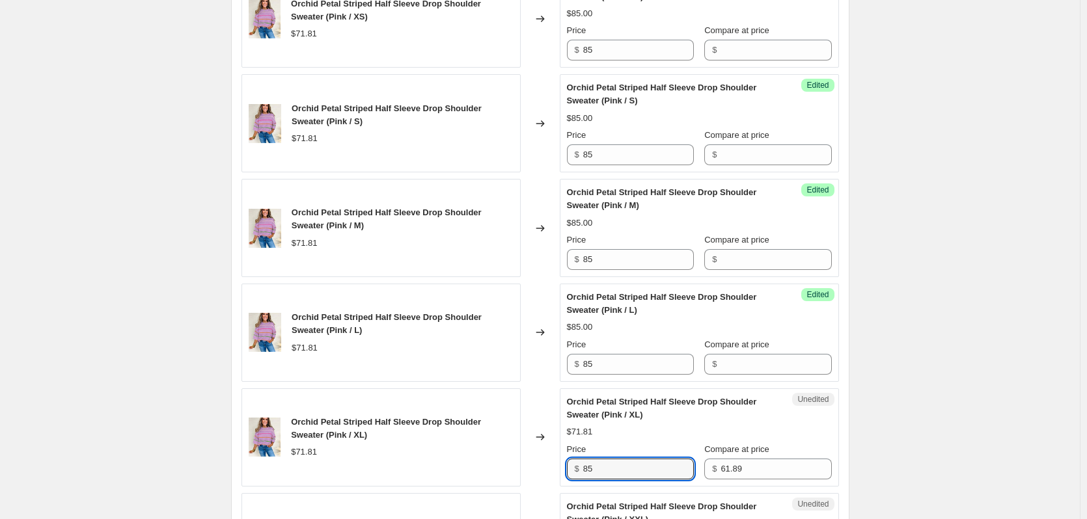
type input "85"
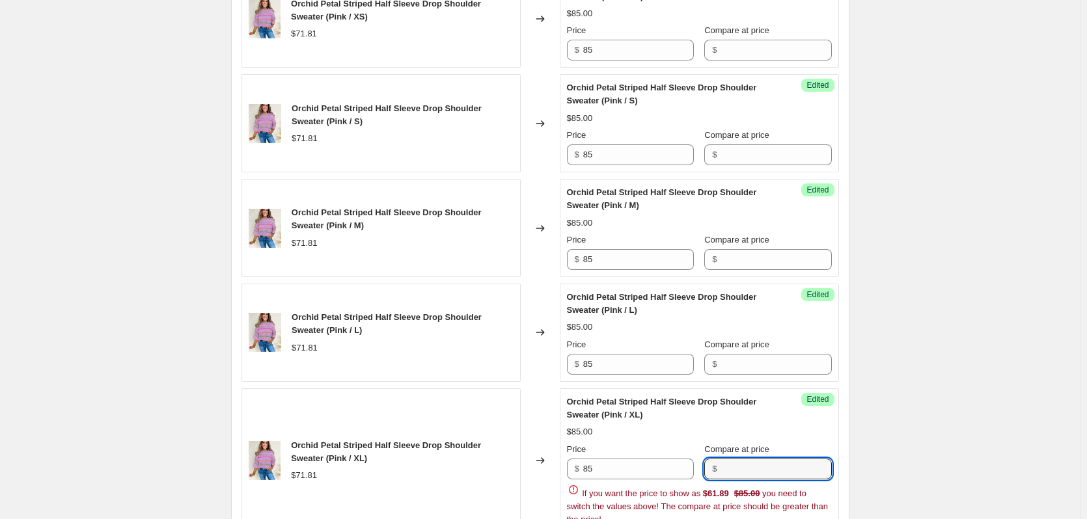
scroll to position [1619, 0]
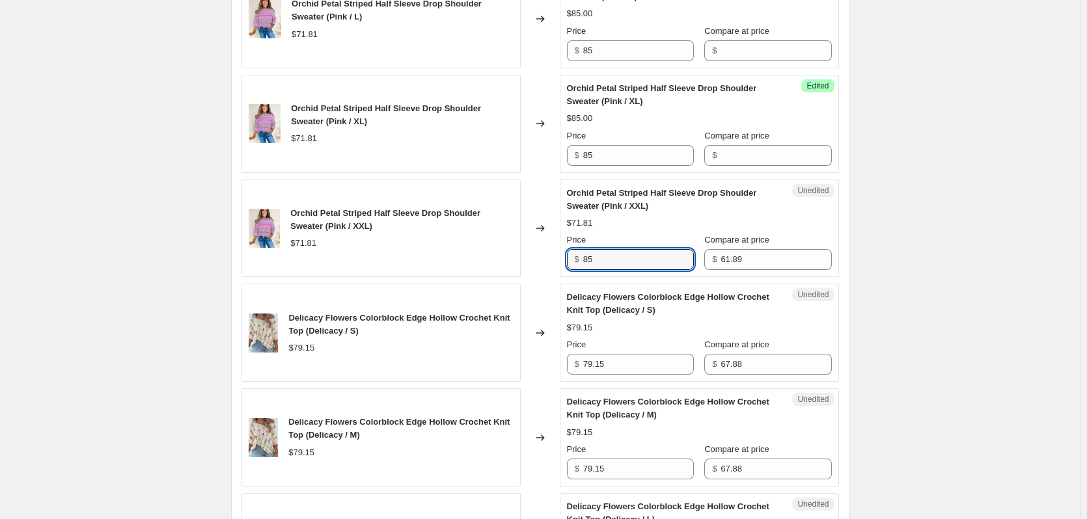
type input "85"
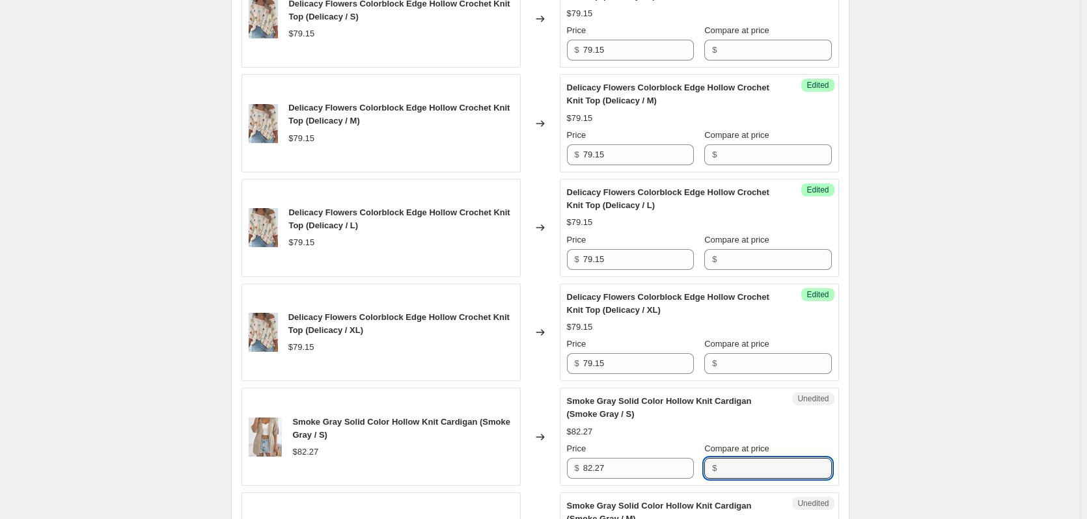
scroll to position [2245, 0]
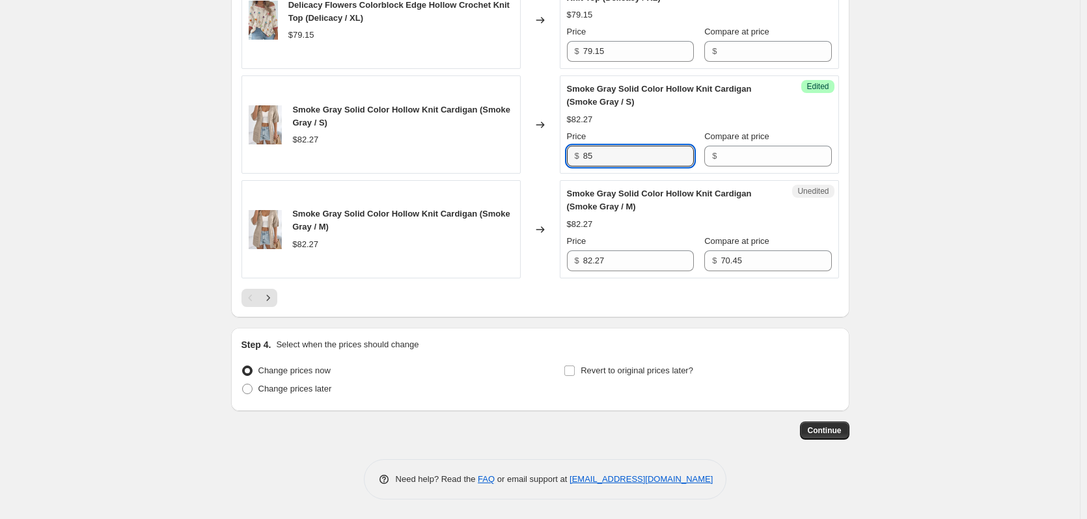
type input "85"
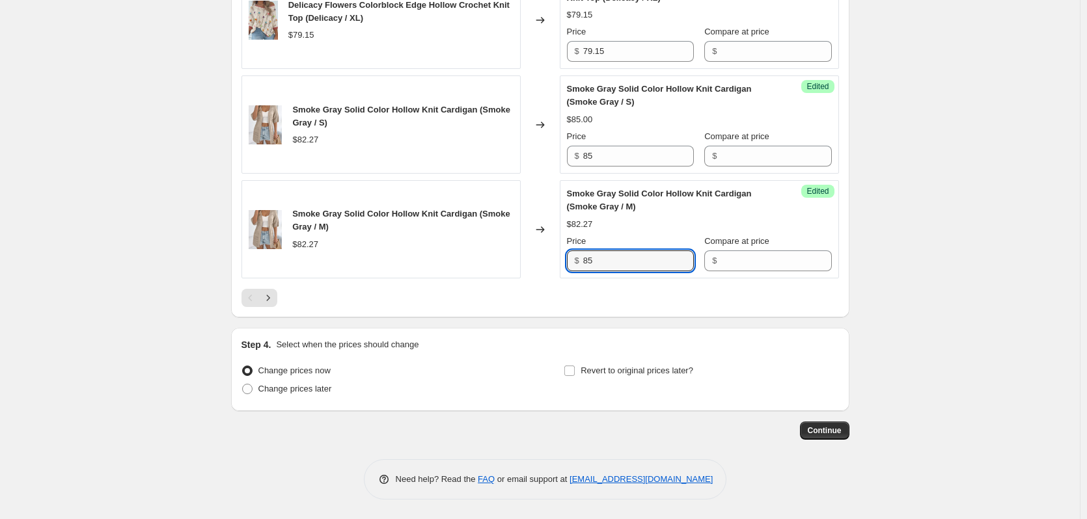
type input "85"
click at [841, 432] on span "Continue" at bounding box center [824, 431] width 34 height 10
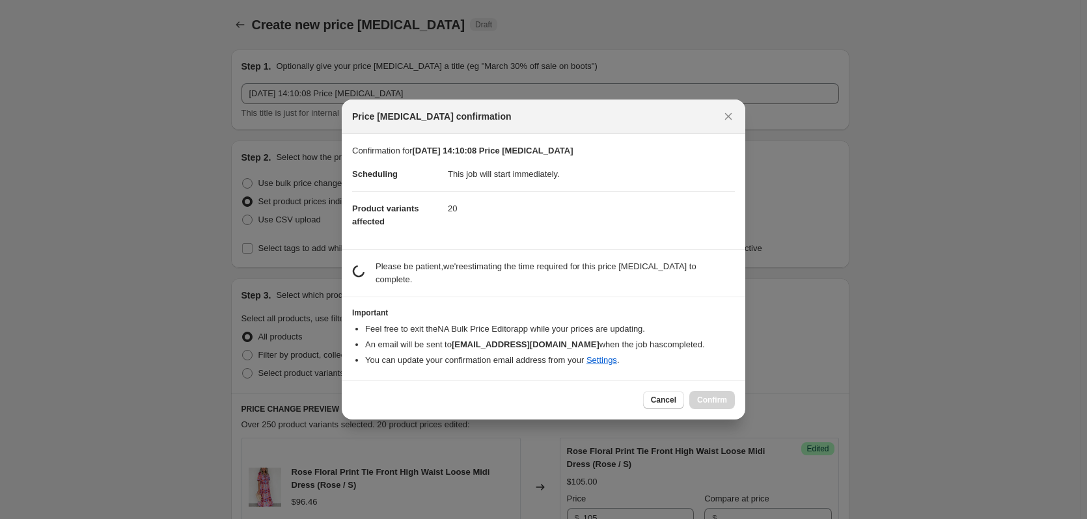
scroll to position [0, 0]
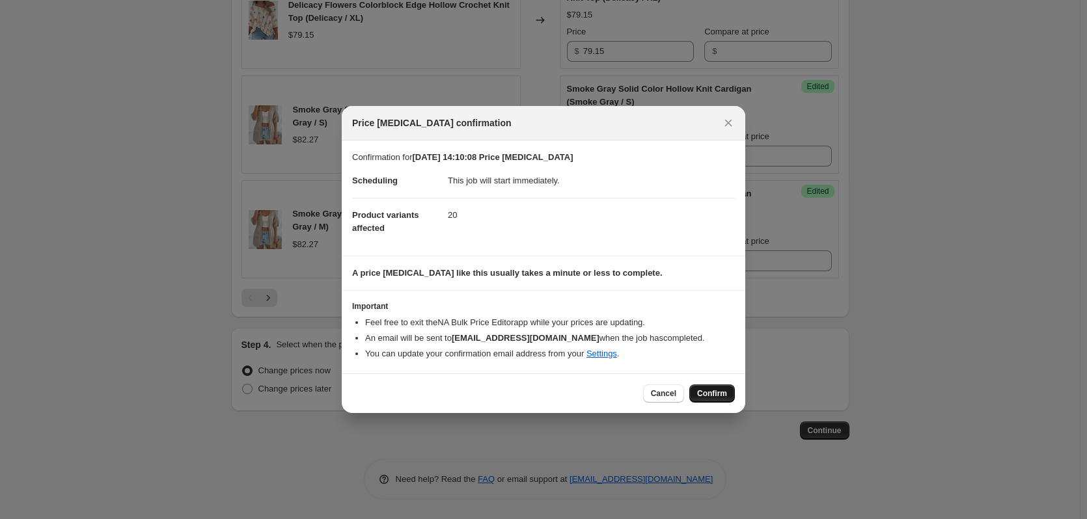
click at [711, 398] on span "Confirm" at bounding box center [712, 393] width 30 height 10
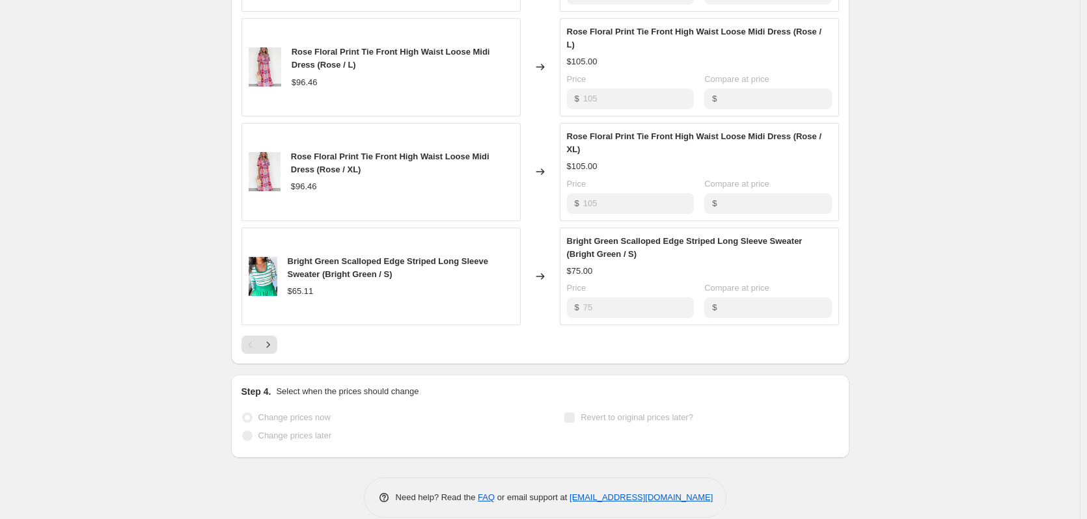
scroll to position [756, 0]
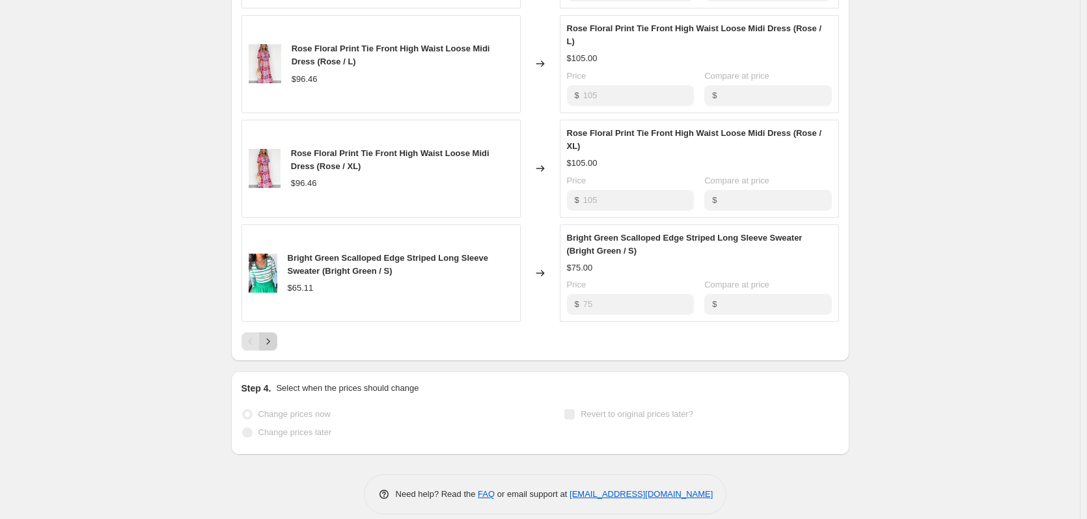
click at [275, 338] on icon "Next" at bounding box center [268, 341] width 13 height 13
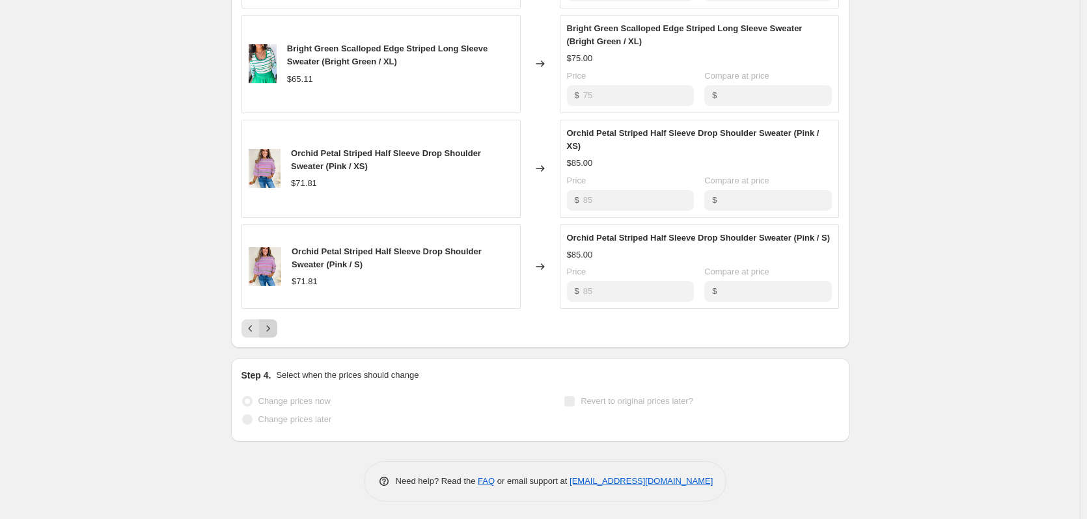
click at [275, 335] on icon "Next" at bounding box center [268, 328] width 13 height 13
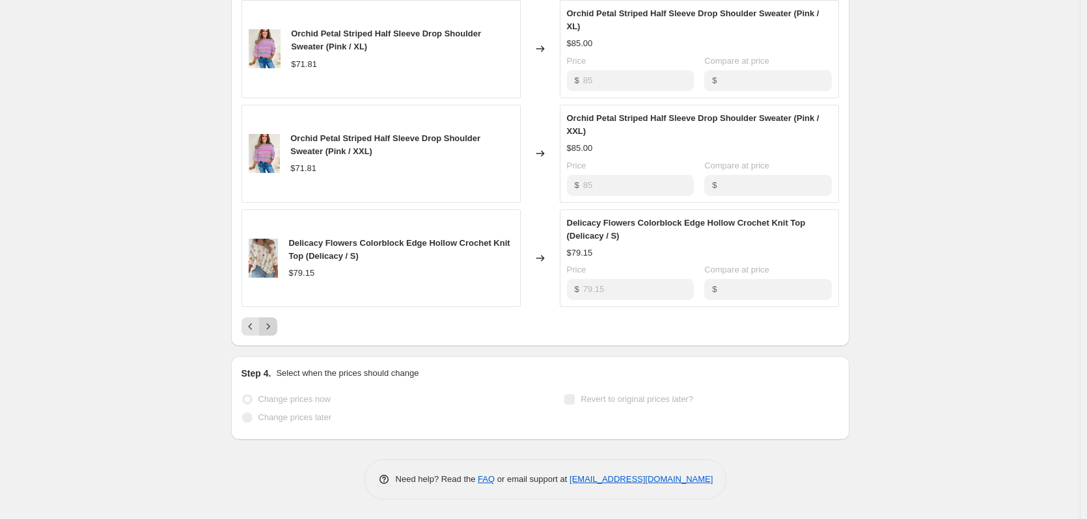
click at [273, 333] on icon "Next" at bounding box center [268, 326] width 13 height 13
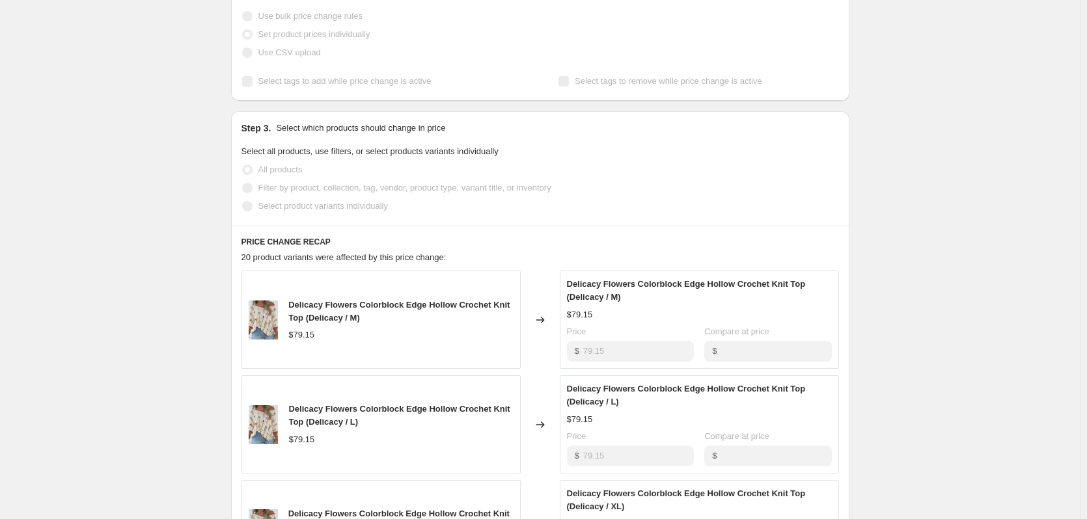
scroll to position [0, 0]
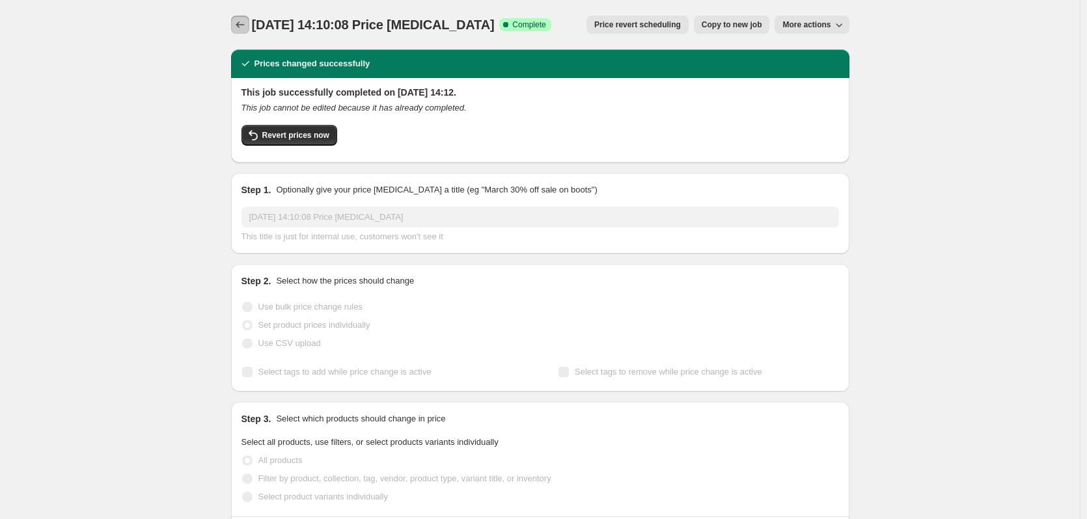
click at [240, 27] on icon "Price change jobs" at bounding box center [240, 24] width 13 height 13
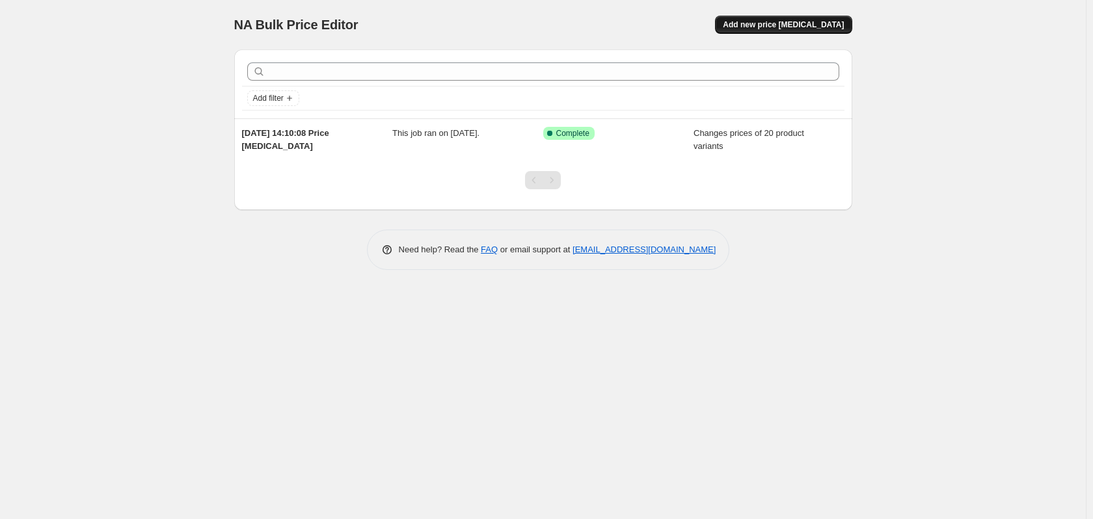
click at [781, 23] on span "Add new price [MEDICAL_DATA]" at bounding box center [783, 25] width 121 height 10
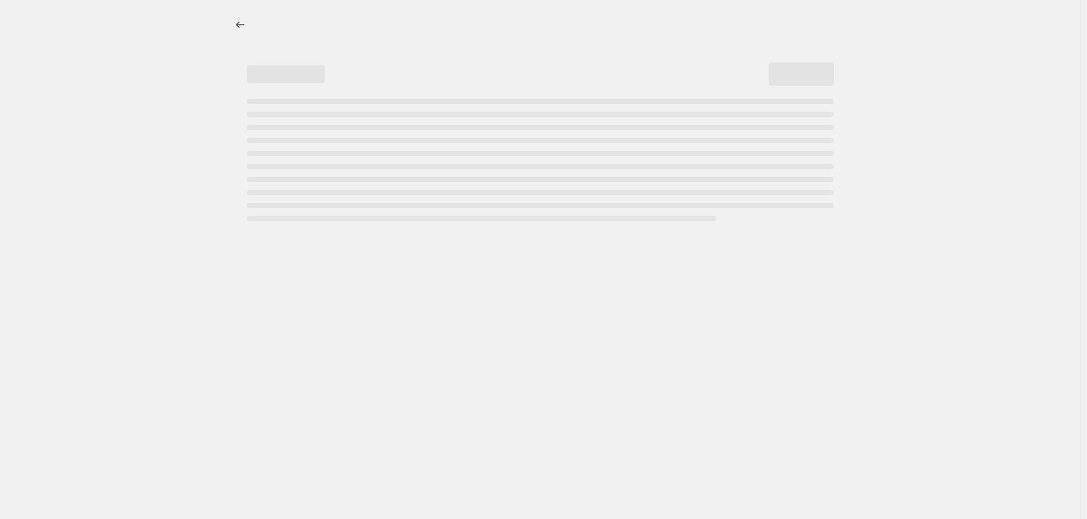
select select "percentage"
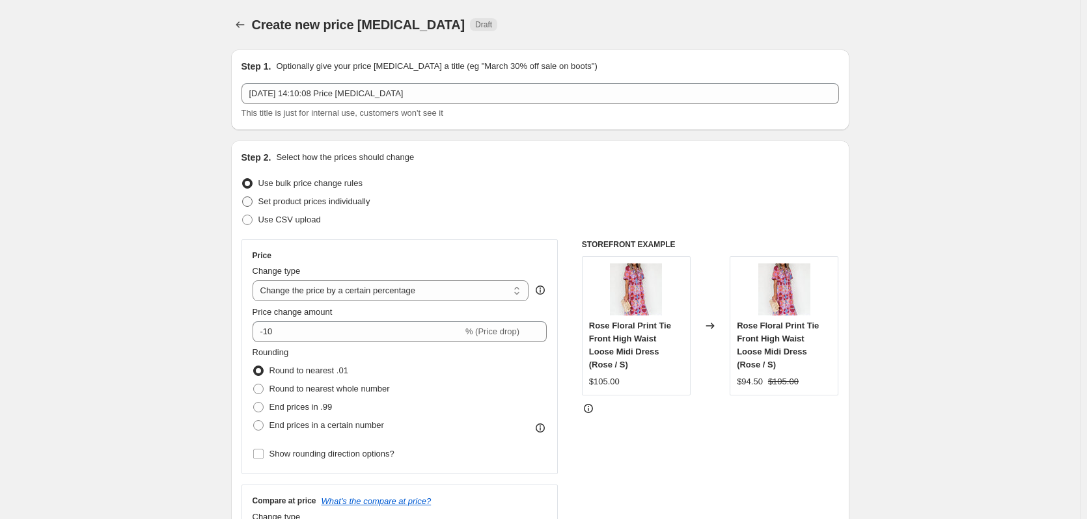
click at [256, 202] on label "Set product prices individually" at bounding box center [305, 202] width 129 height 18
click at [243, 197] on input "Set product prices individually" at bounding box center [242, 196] width 1 height 1
radio input "true"
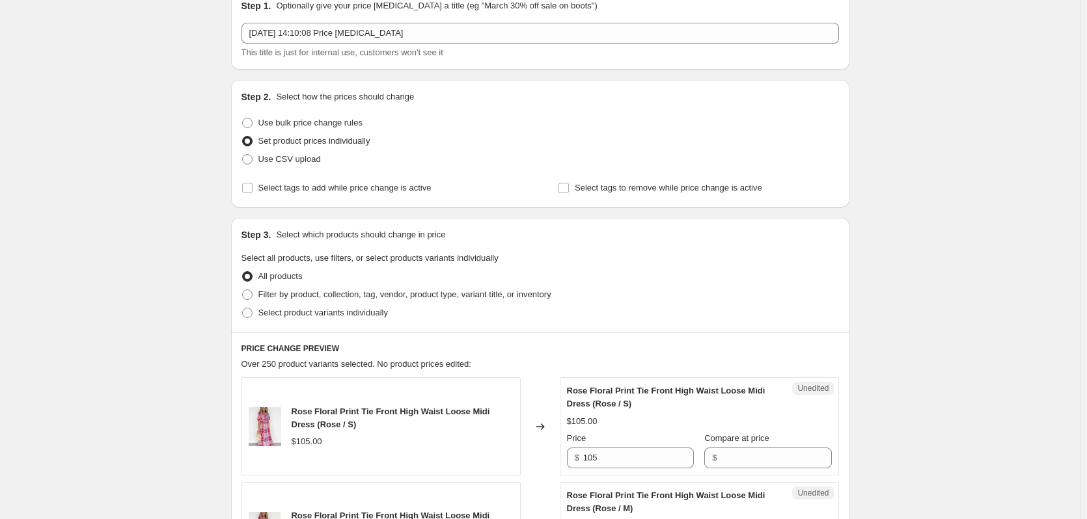
scroll to position [29, 0]
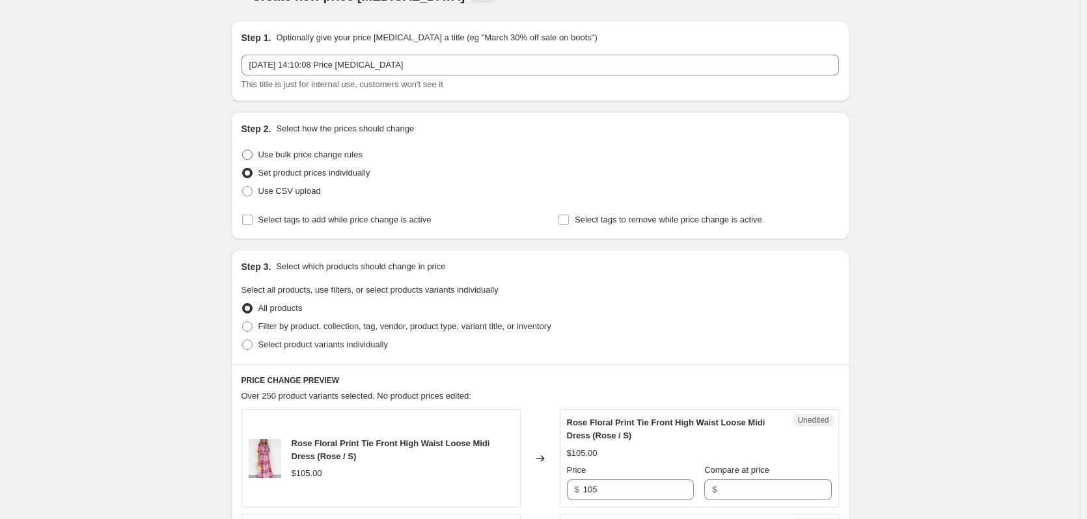
click at [249, 155] on span at bounding box center [247, 155] width 10 height 10
click at [243, 150] on input "Use bulk price change rules" at bounding box center [242, 150] width 1 height 1
radio input "true"
select select "percentage"
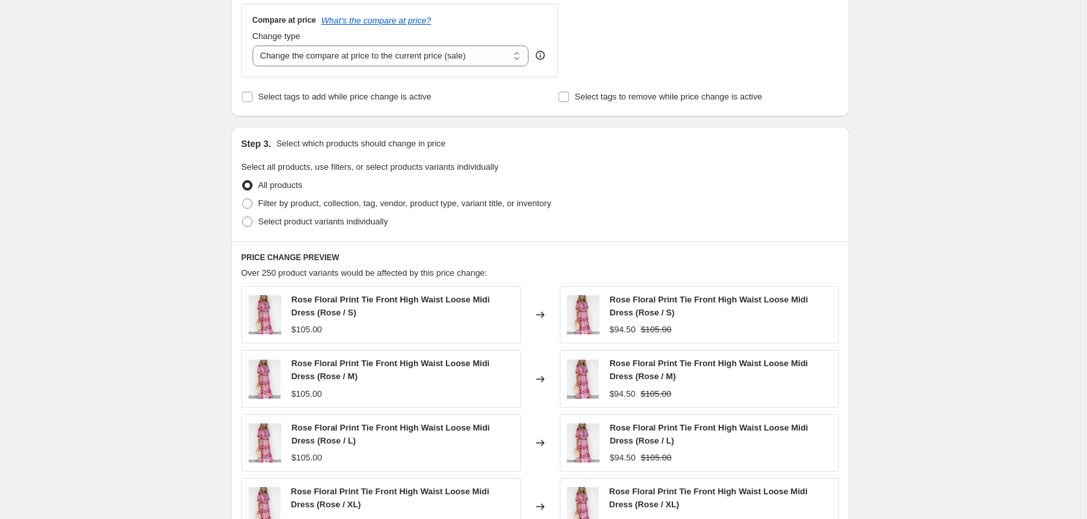
scroll to position [484, 0]
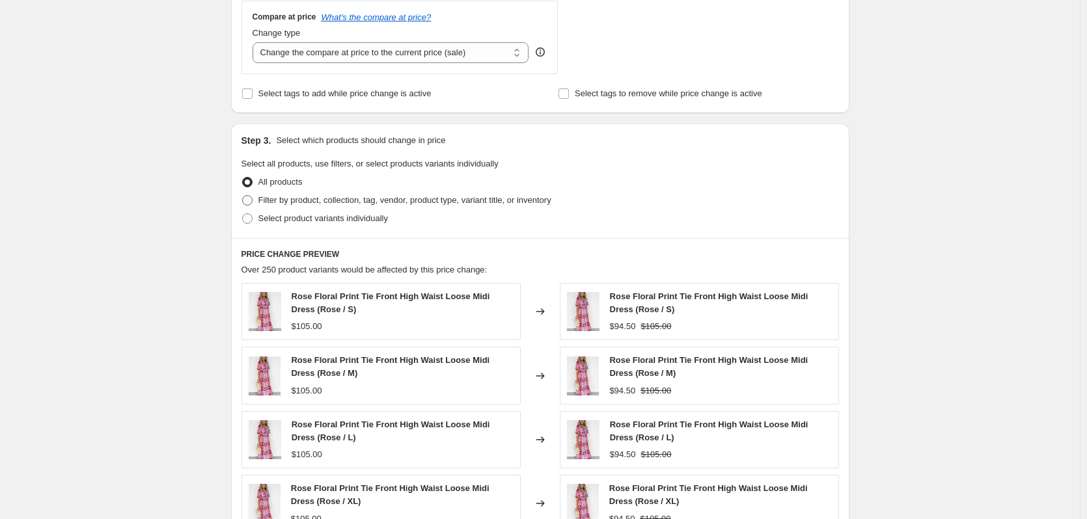
click at [247, 199] on span at bounding box center [247, 200] width 10 height 10
click at [243, 196] on input "Filter by product, collection, tag, vendor, product type, variant title, or inv…" at bounding box center [242, 195] width 1 height 1
radio input "true"
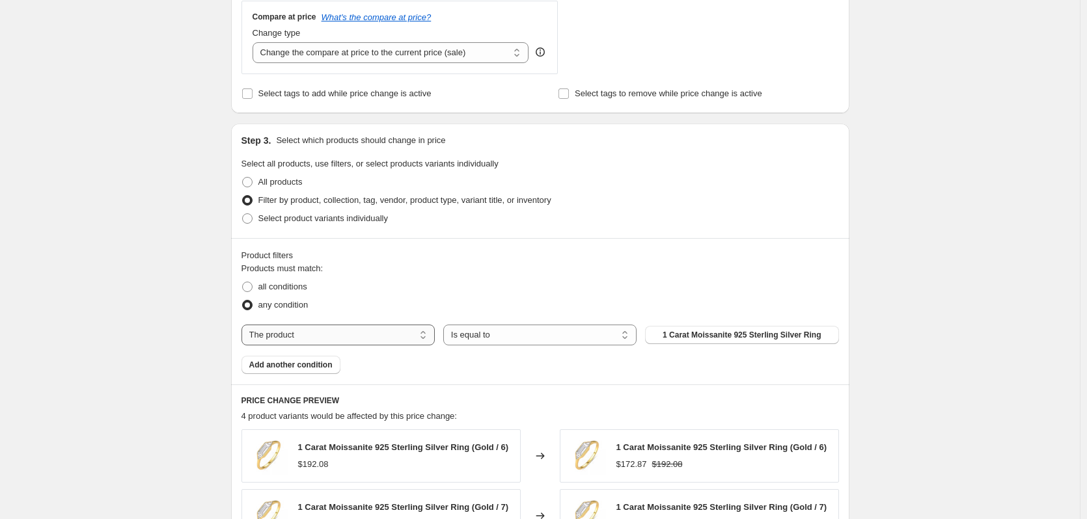
click at [389, 336] on select "The product The product's collection The product's tag The product's vendor The…" at bounding box center [337, 335] width 193 height 21
select select "collection"
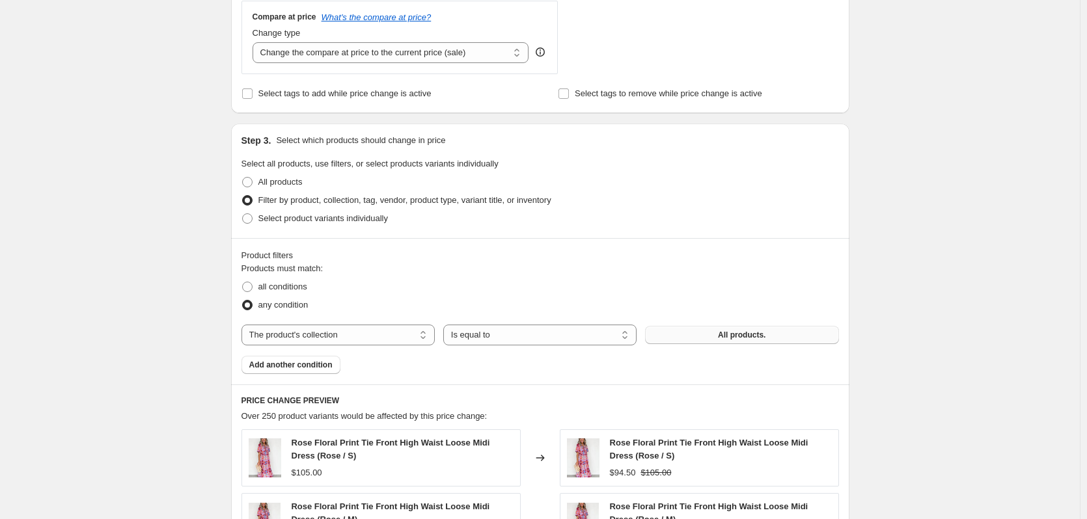
click at [706, 343] on button "All products." at bounding box center [741, 335] width 193 height 18
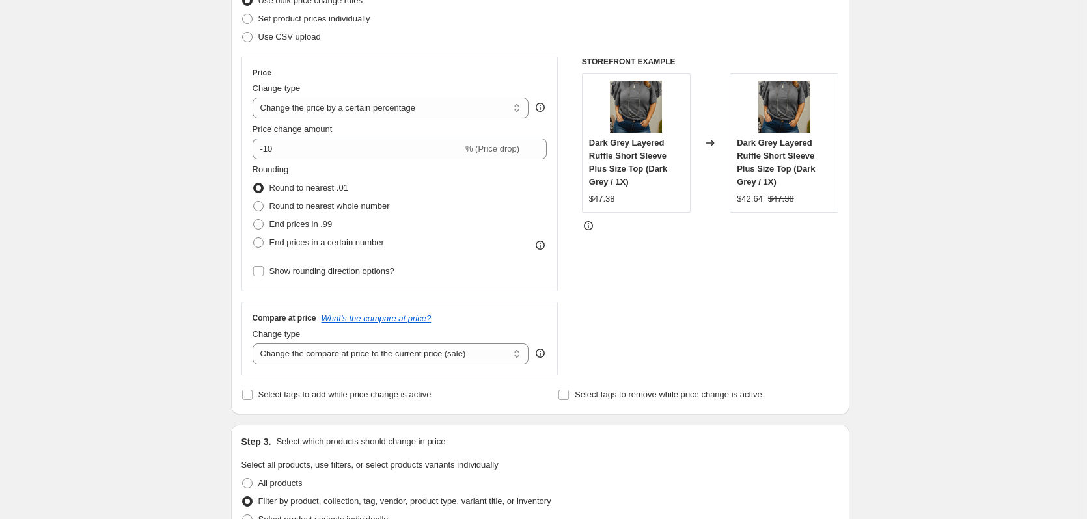
scroll to position [154, 0]
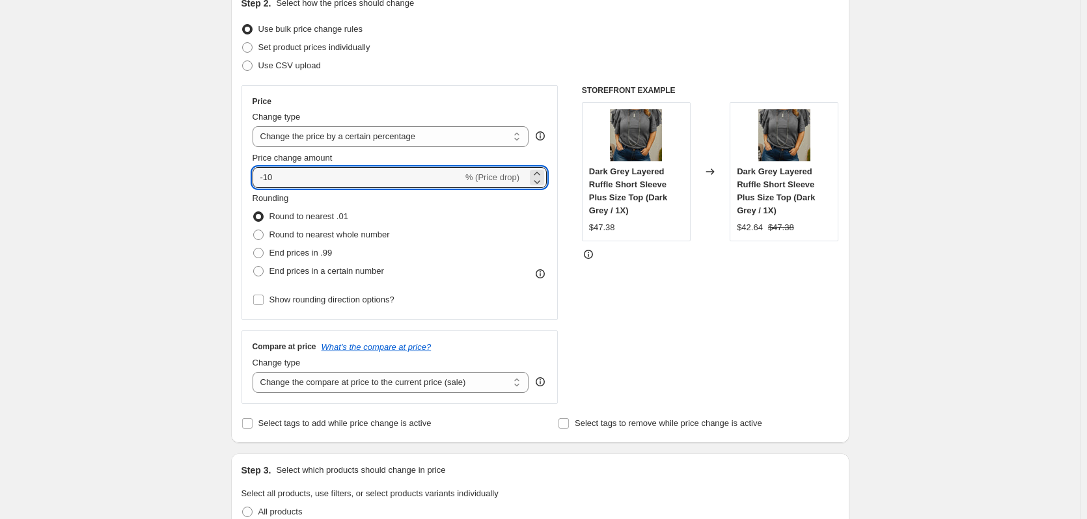
drag, startPoint x: 296, startPoint y: 176, endPoint x: 202, endPoint y: 176, distance: 93.7
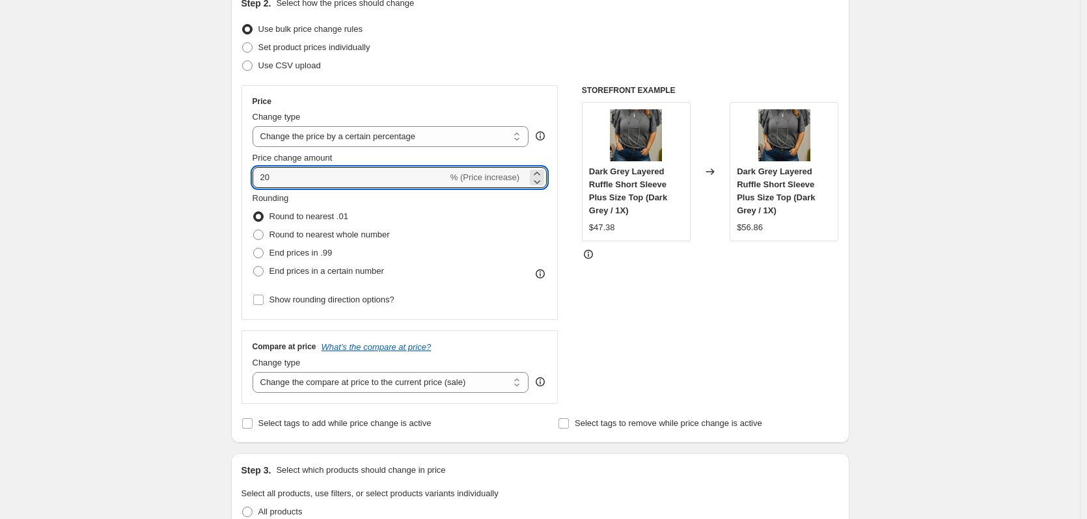
drag, startPoint x: 297, startPoint y: 172, endPoint x: 174, endPoint y: 170, distance: 122.3
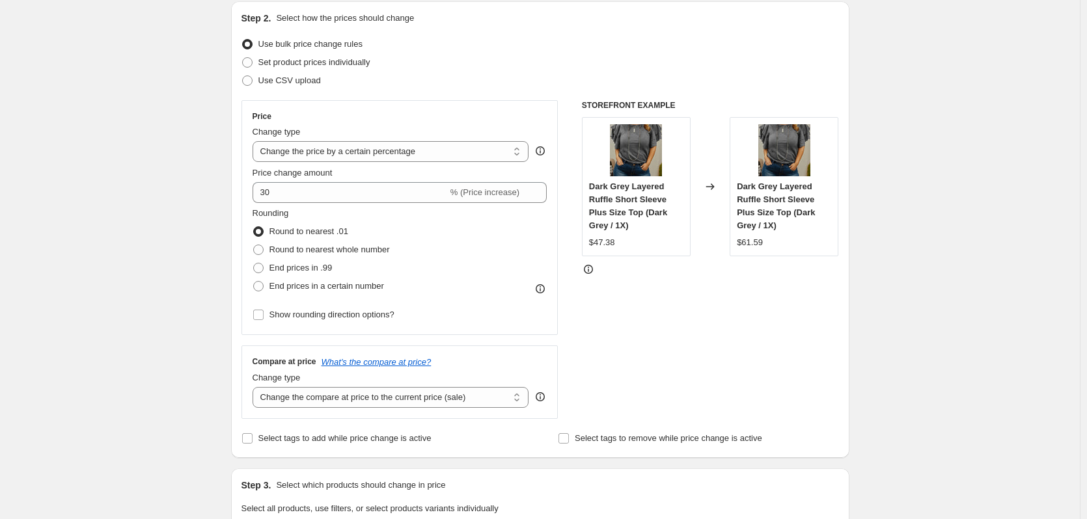
scroll to position [124, 0]
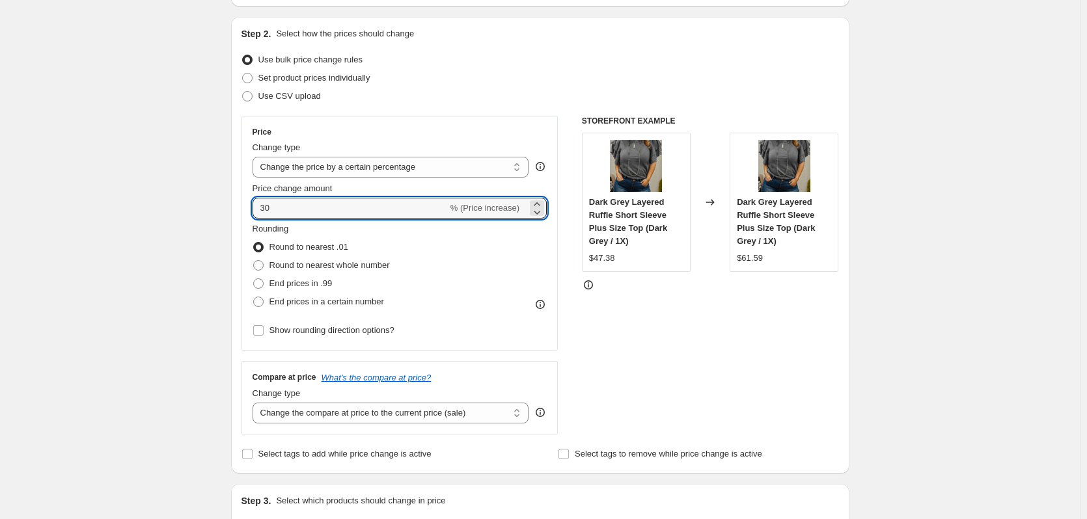
drag, startPoint x: 314, startPoint y: 208, endPoint x: 28, endPoint y: 254, distance: 289.9
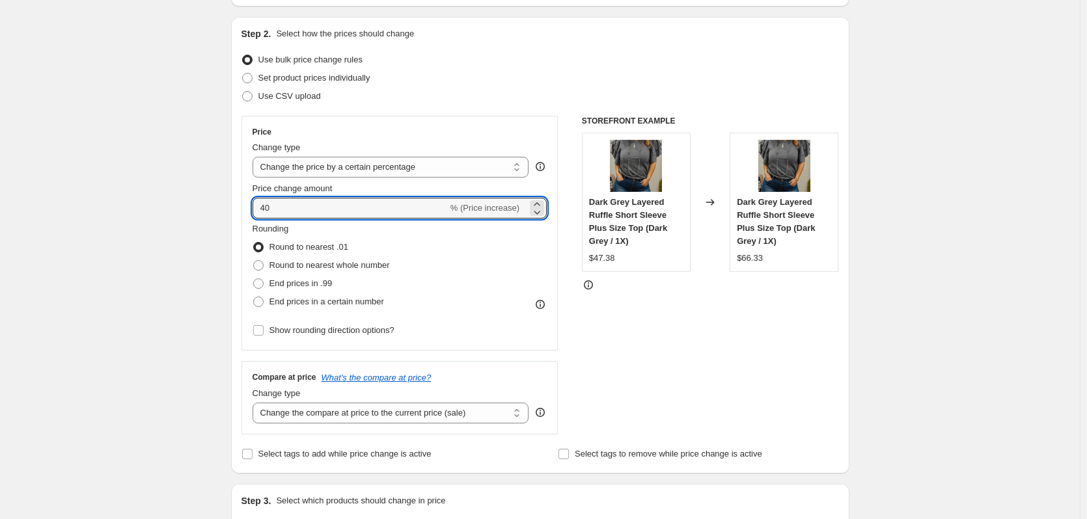
drag, startPoint x: 360, startPoint y: 212, endPoint x: 124, endPoint y: 196, distance: 237.4
type input "50"
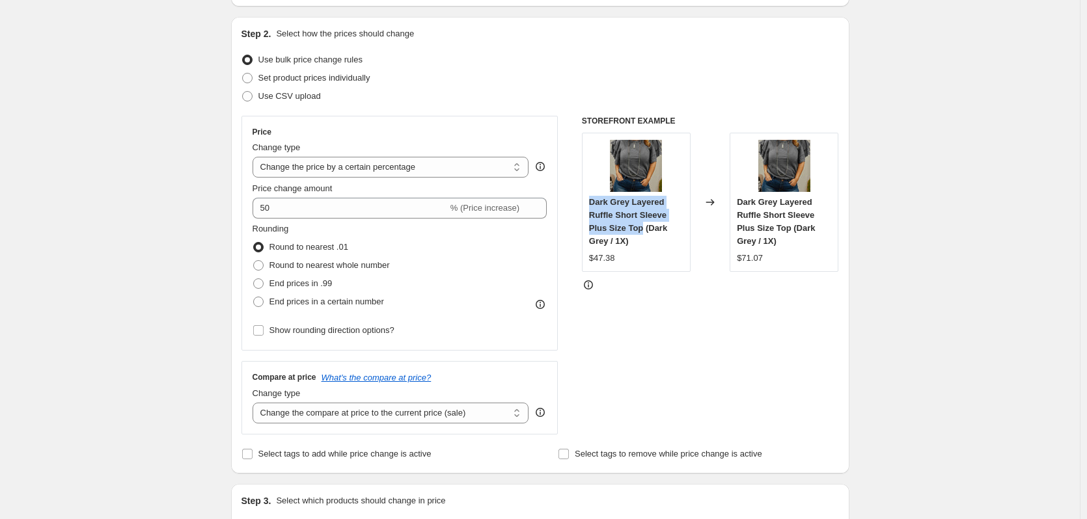
drag, startPoint x: 590, startPoint y: 201, endPoint x: 647, endPoint y: 229, distance: 63.1
click at [647, 229] on div "Dark Grey Layered Ruffle Short Sleeve Plus Size Top (Dark Grey / 1X) $47.38" at bounding box center [636, 202] width 109 height 139
copy span "Dark Grey Layered Ruffle Short Sleeve Plus Size Top"
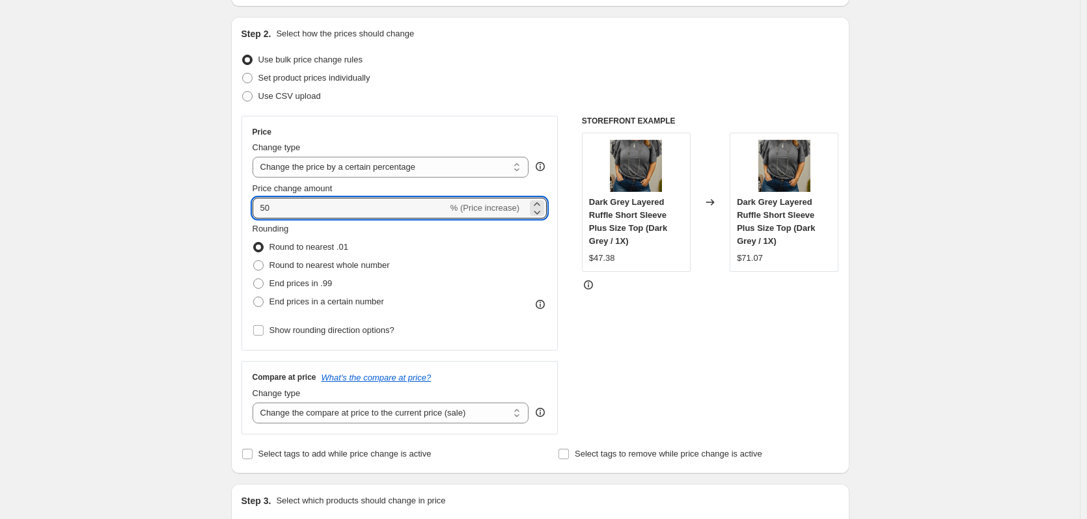
drag, startPoint x: 338, startPoint y: 211, endPoint x: 182, endPoint y: 217, distance: 156.9
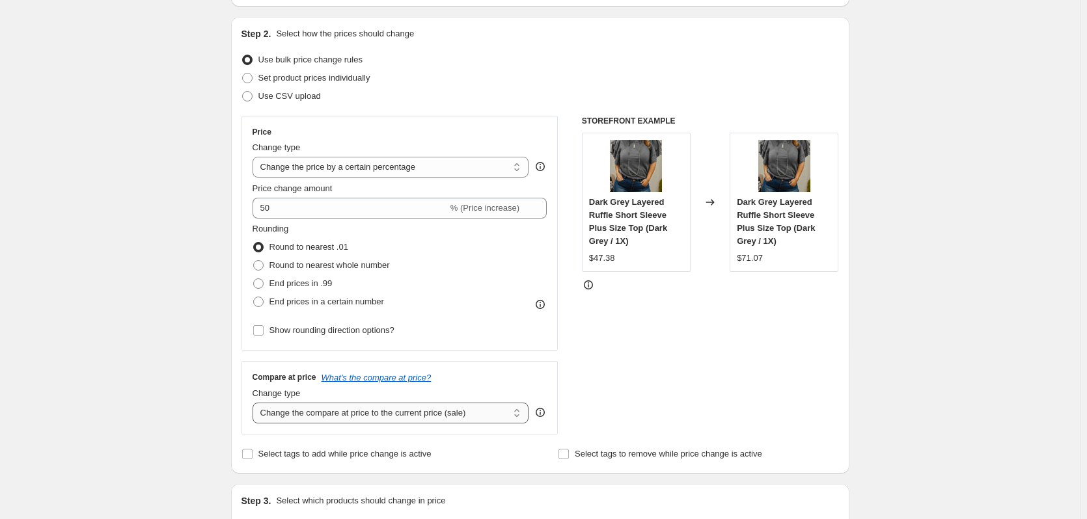
click at [513, 411] on select "Change the compare at price to the current price (sale) Change the compare at p…" at bounding box center [390, 413] width 277 height 21
select select "remove"
click at [255, 403] on select "Change the compare at price to the current price (sale) Change the compare at p…" at bounding box center [390, 413] width 277 height 21
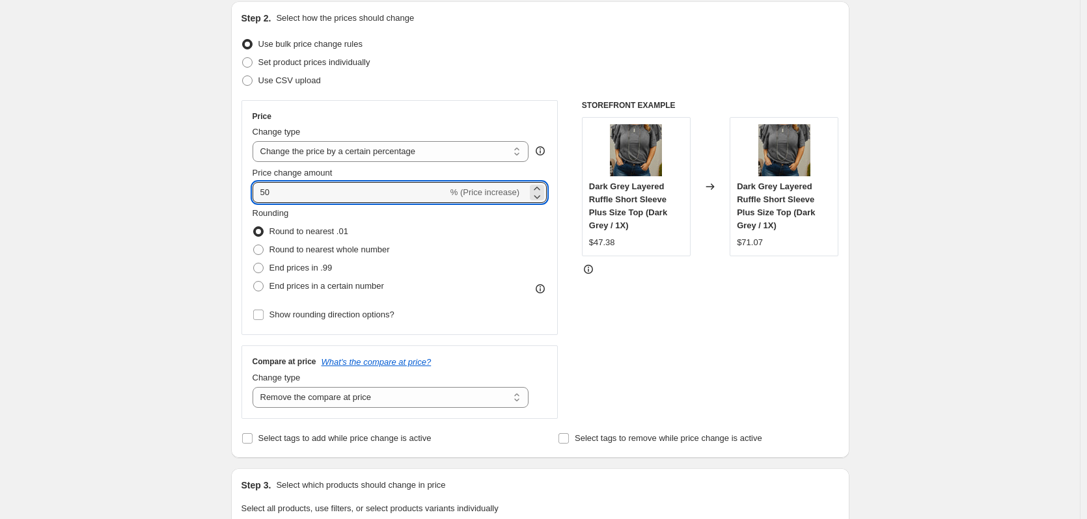
drag, startPoint x: 283, startPoint y: 199, endPoint x: 77, endPoint y: 208, distance: 205.8
type input "55"
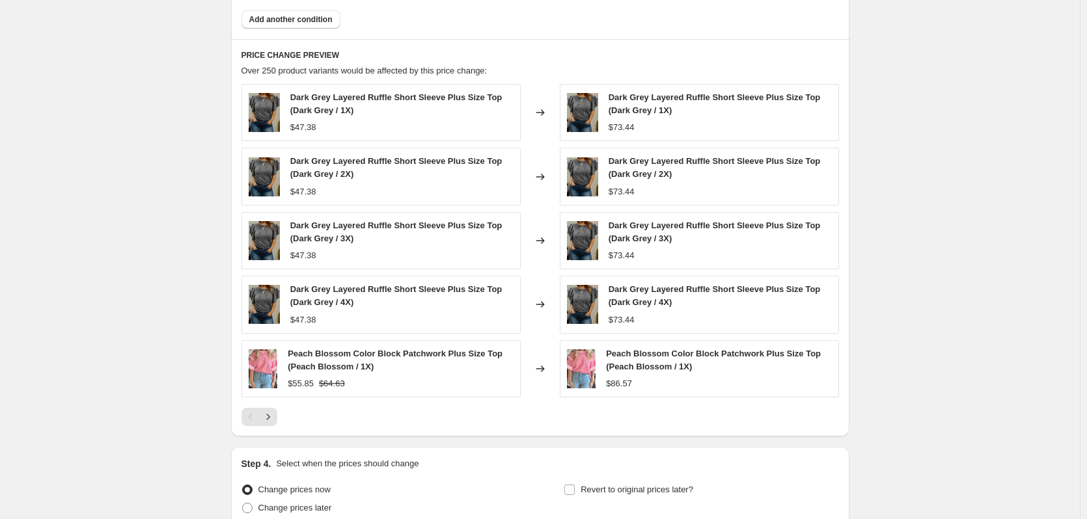
scroll to position [949, 0]
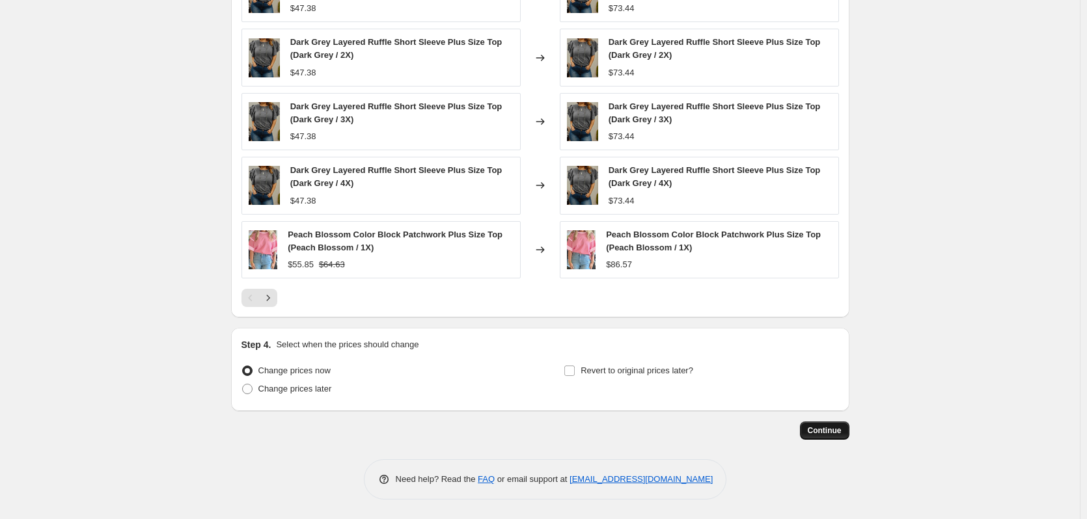
click at [821, 428] on span "Continue" at bounding box center [824, 431] width 34 height 10
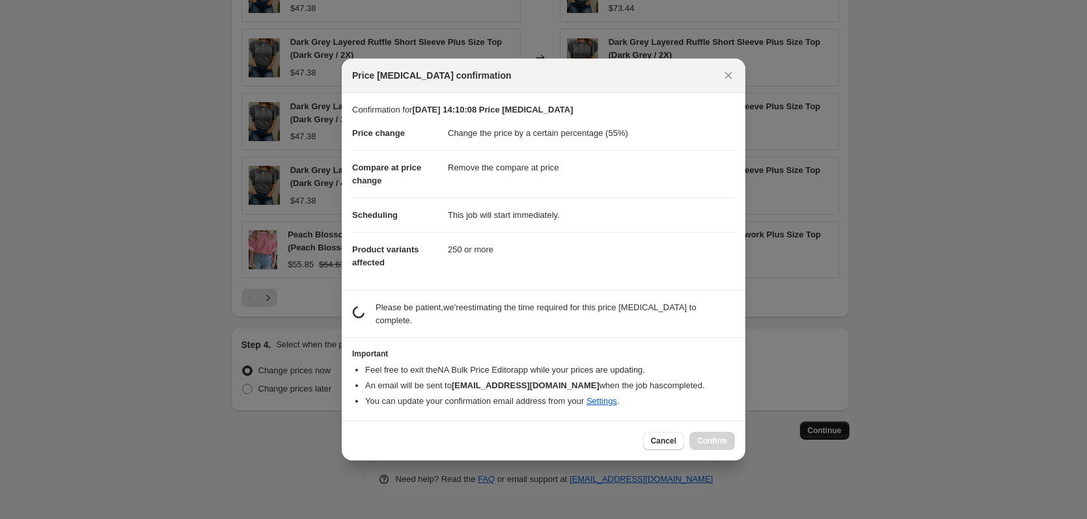
scroll to position [0, 0]
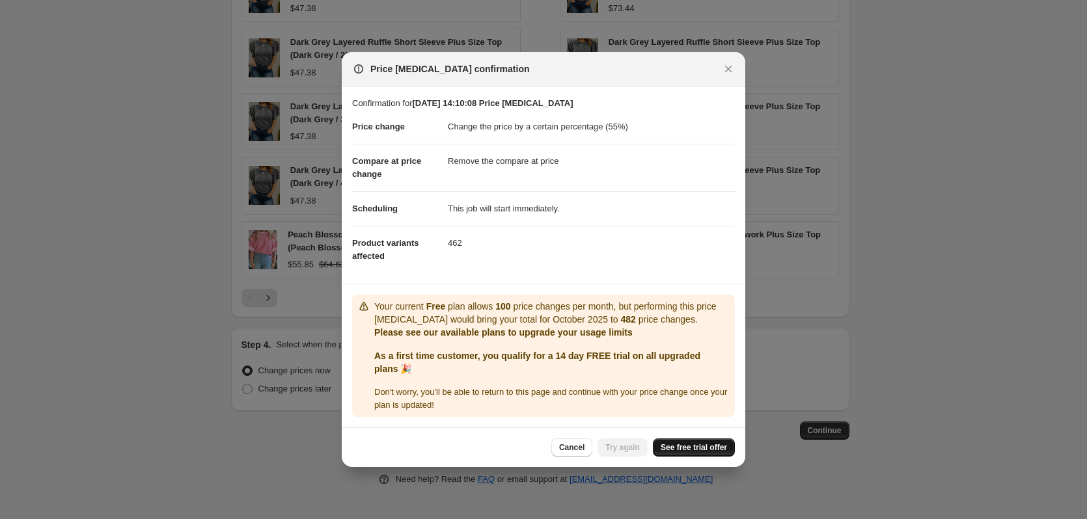
click at [683, 447] on span "See free trial offer" at bounding box center [693, 447] width 66 height 10
click at [608, 449] on span "Try again" at bounding box center [622, 447] width 34 height 10
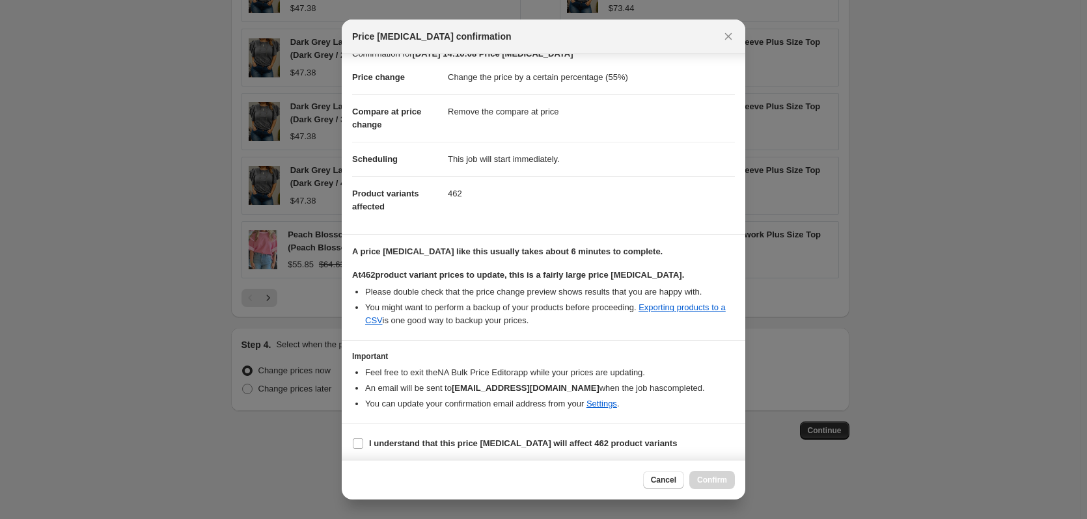
scroll to position [33, 0]
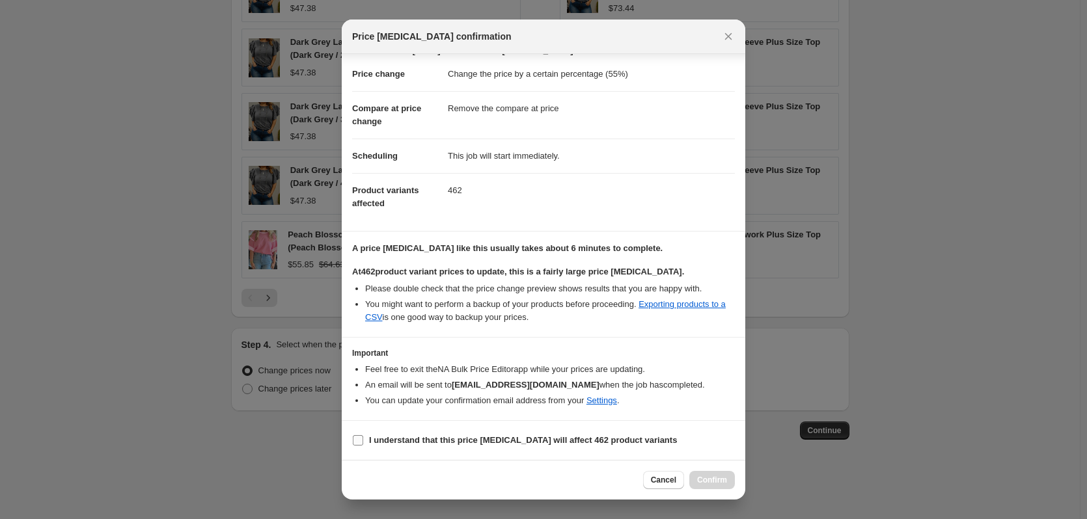
click at [356, 442] on input "I understand that this price change job will affect 462 product variants" at bounding box center [358, 440] width 10 height 10
checkbox input "true"
click at [700, 477] on span "Confirm" at bounding box center [712, 480] width 30 height 10
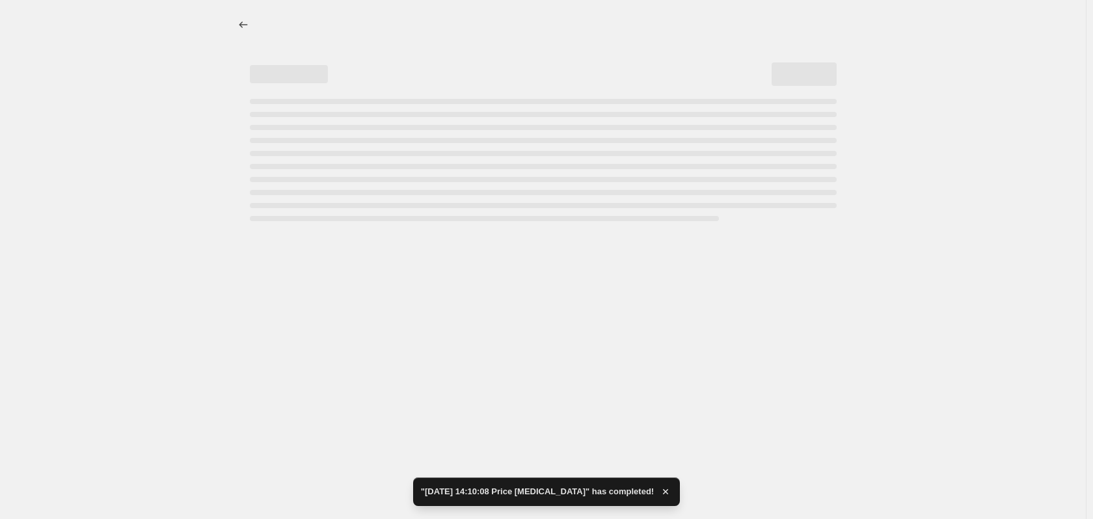
select select "percentage"
select select "remove"
select select "collection"
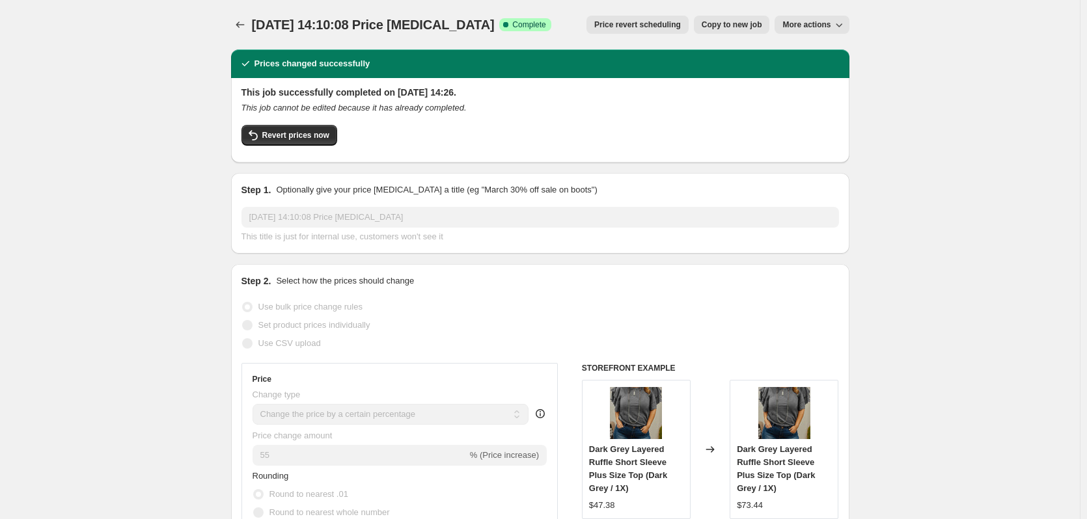
click at [819, 25] on span "More actions" at bounding box center [806, 25] width 48 height 10
click at [245, 25] on icon "Price change jobs" at bounding box center [240, 24] width 13 height 13
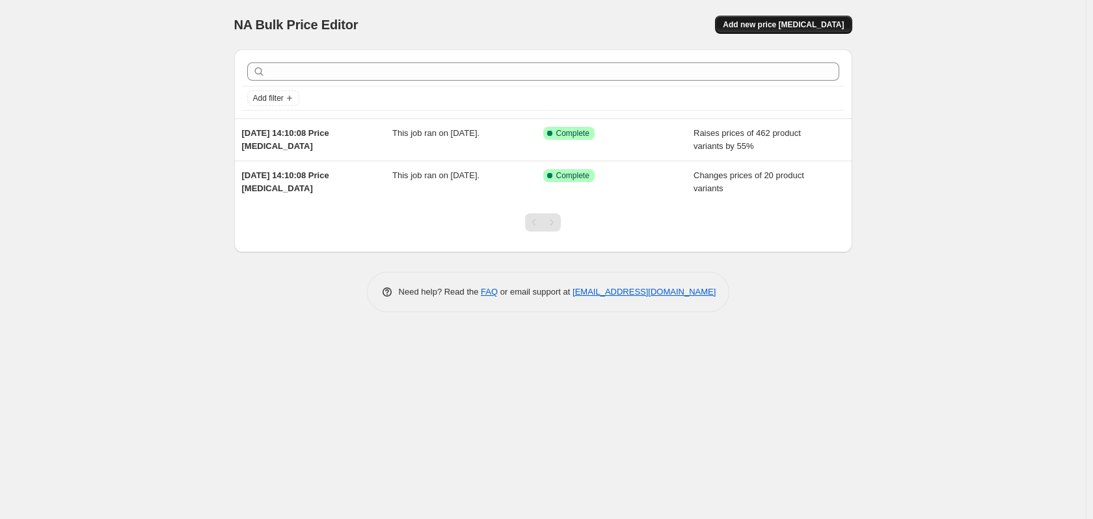
click at [778, 23] on span "Add new price [MEDICAL_DATA]" at bounding box center [783, 25] width 121 height 10
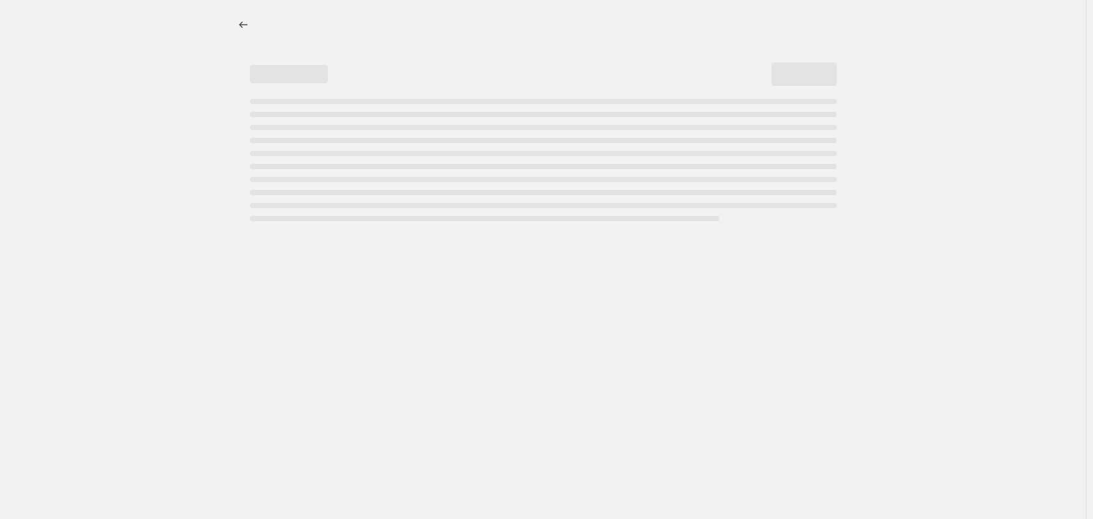
select select "percentage"
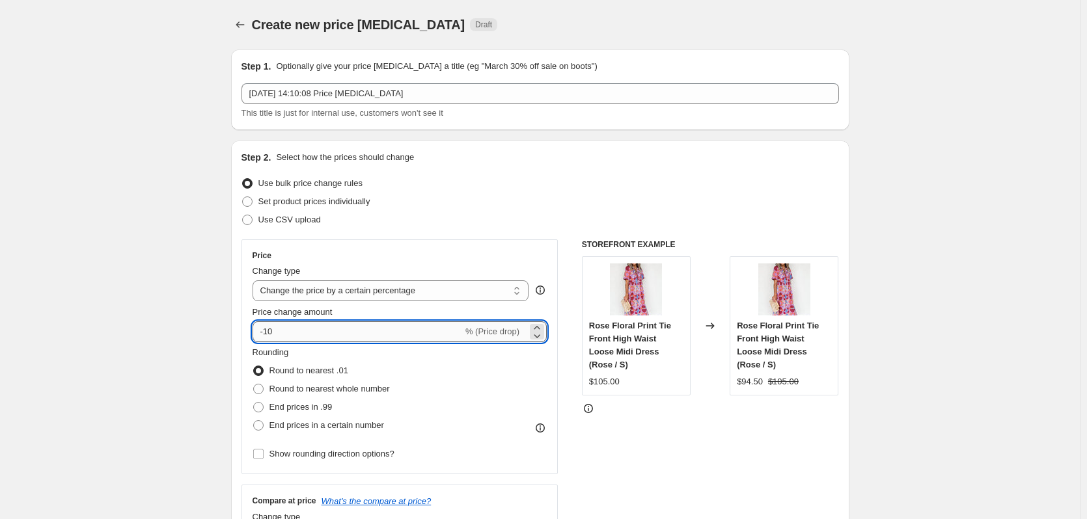
click at [389, 331] on input "-10" at bounding box center [357, 331] width 210 height 21
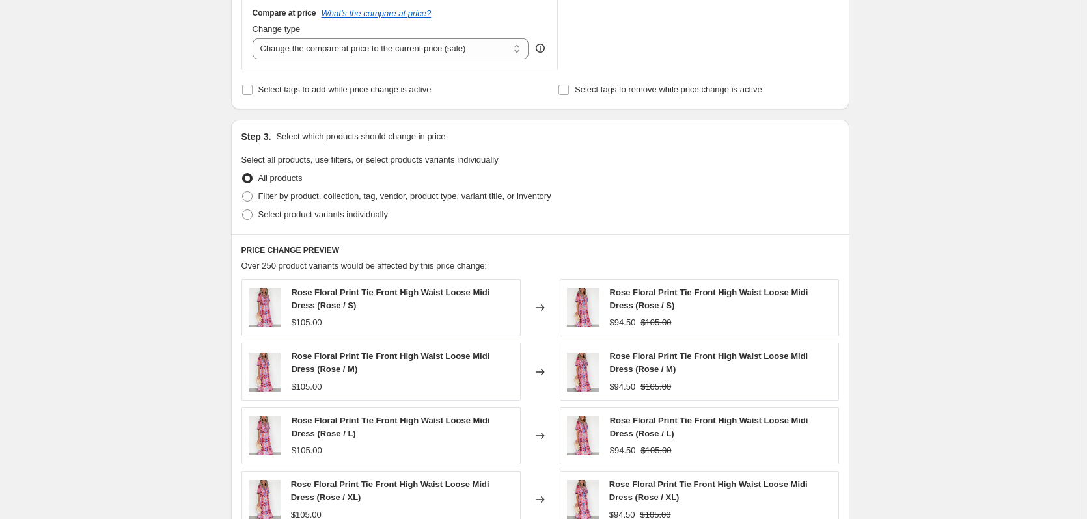
scroll to position [483, 0]
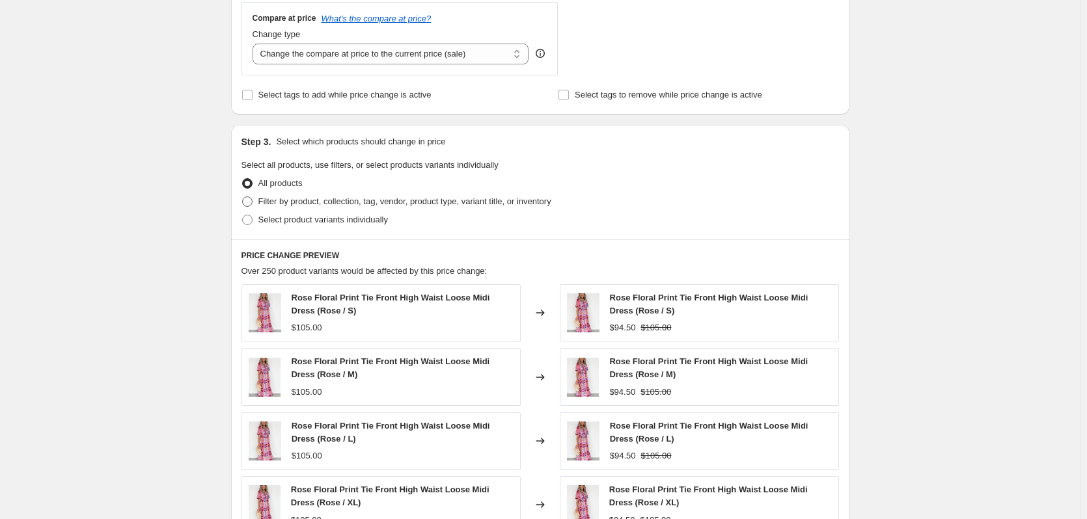
click at [249, 206] on span at bounding box center [247, 201] width 10 height 10
click at [243, 197] on input "Filter by product, collection, tag, vendor, product type, variant title, or inv…" at bounding box center [242, 196] width 1 height 1
radio input "true"
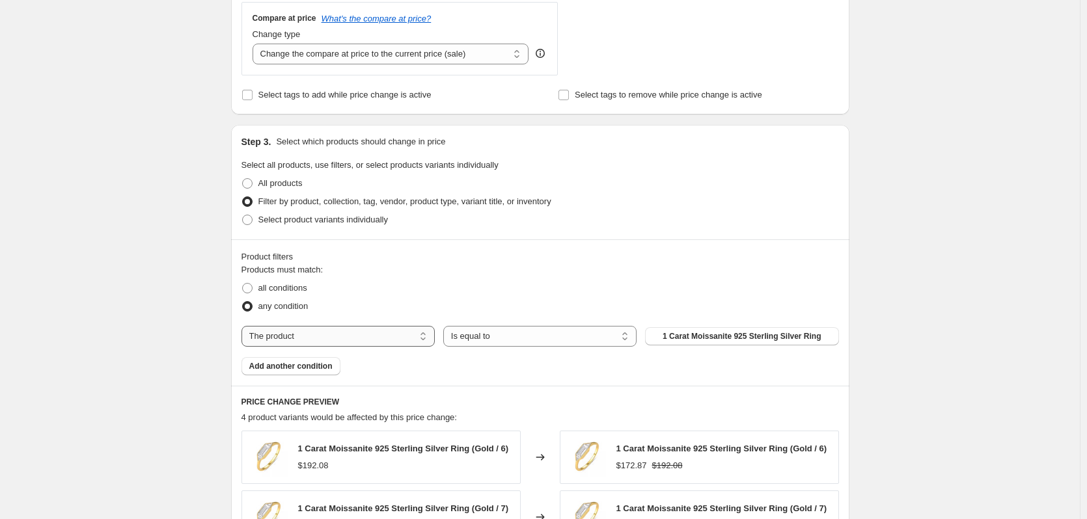
click at [413, 340] on select "The product The product's collection The product's tag The product's vendor The…" at bounding box center [337, 336] width 193 height 21
select select "collection"
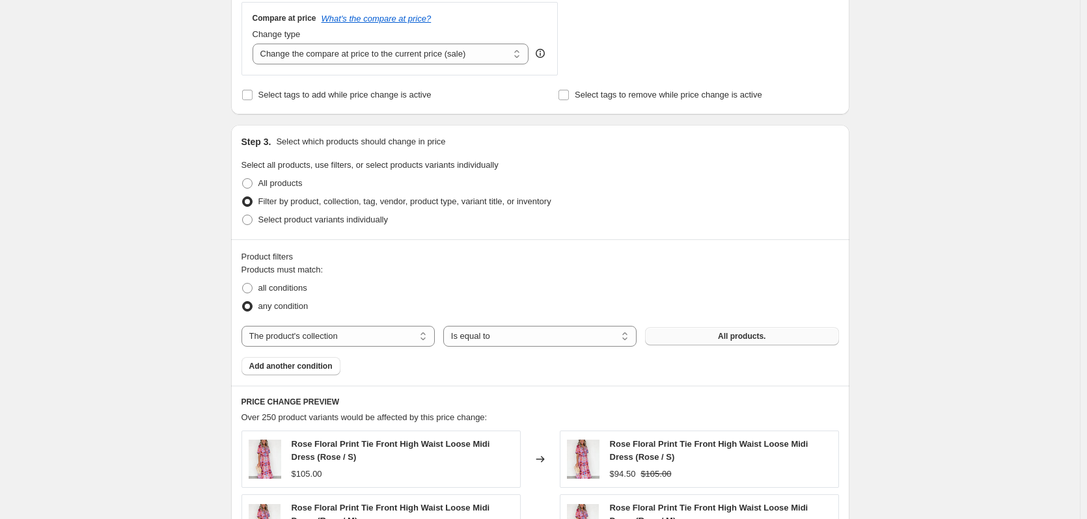
click at [741, 331] on button "All products." at bounding box center [741, 336] width 193 height 18
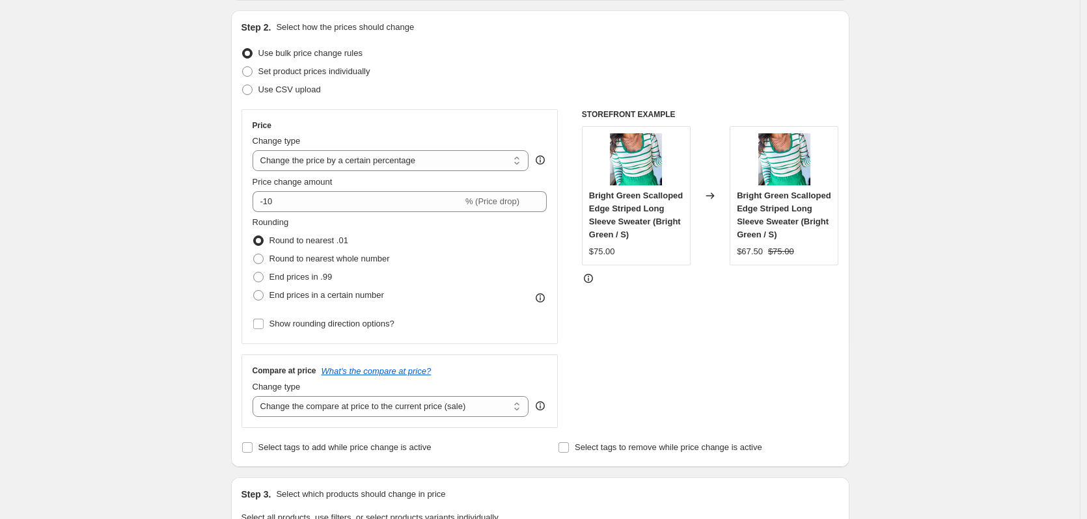
scroll to position [119, 0]
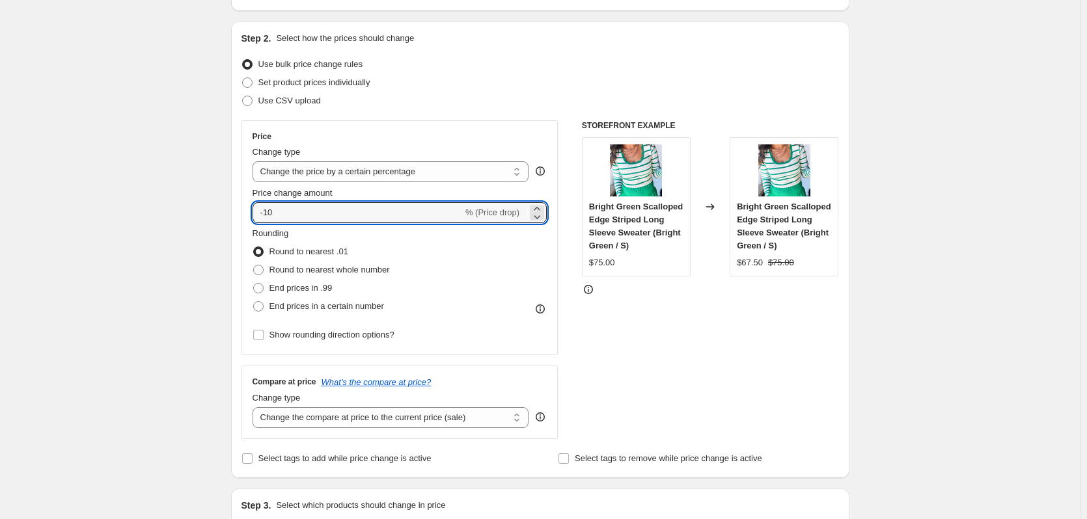
drag, startPoint x: 284, startPoint y: 206, endPoint x: 61, endPoint y: 202, distance: 223.2
type input "0"
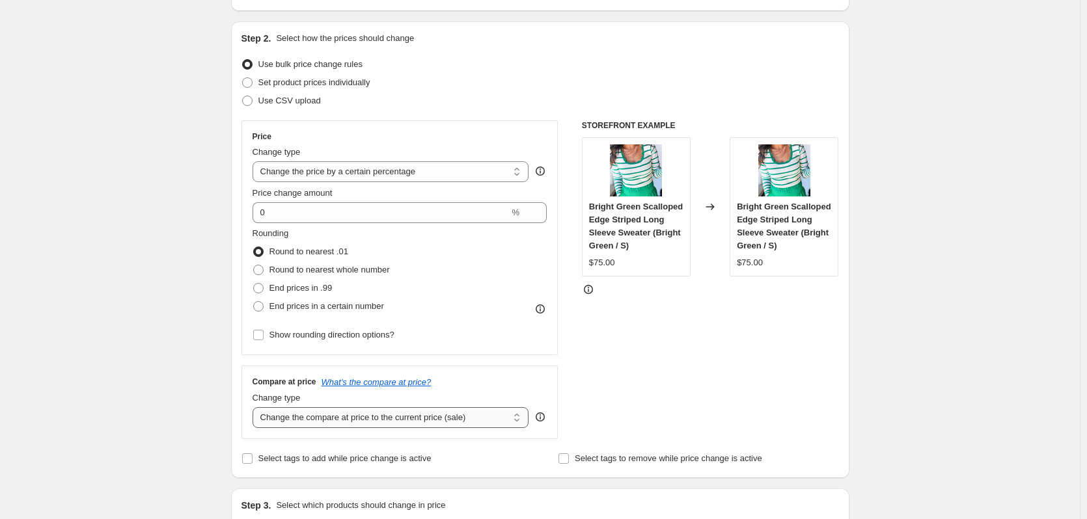
click at [485, 424] on select "Change the compare at price to the current price (sale) Change the compare at p…" at bounding box center [390, 417] width 277 height 21
select select "remove"
click at [255, 407] on select "Change the compare at price to the current price (sale) Change the compare at p…" at bounding box center [390, 417] width 277 height 21
click at [259, 286] on span at bounding box center [258, 288] width 10 height 10
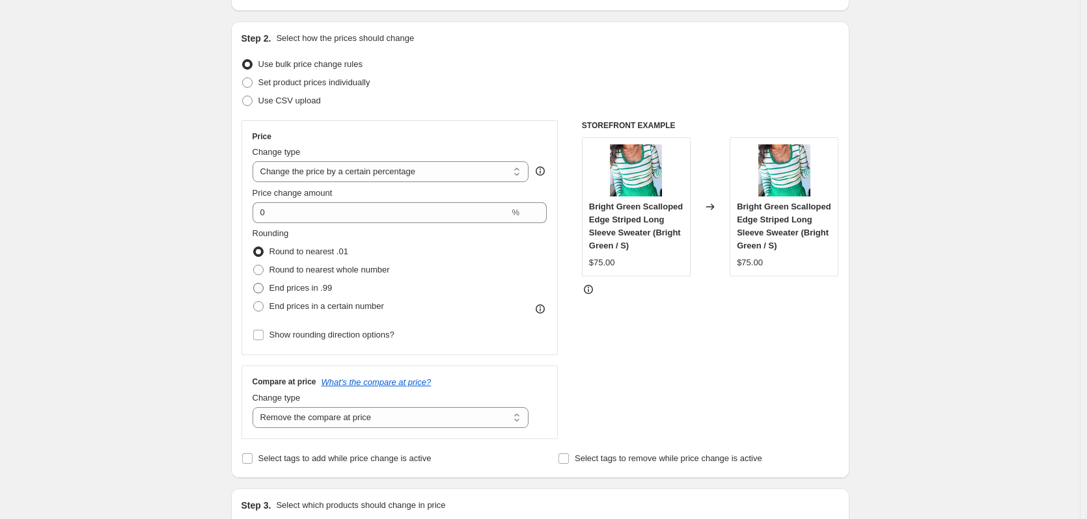
click at [254, 284] on input "End prices in .99" at bounding box center [253, 283] width 1 height 1
radio input "true"
click at [262, 254] on span at bounding box center [258, 252] width 10 height 10
click at [254, 247] on input "Round to nearest .01" at bounding box center [253, 247] width 1 height 1
radio input "true"
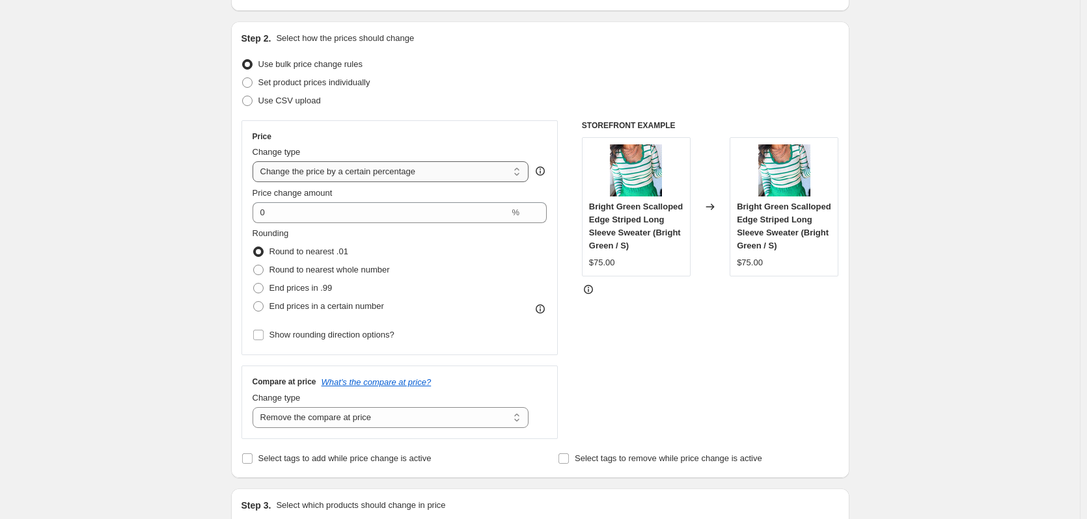
click at [513, 167] on select "Change the price to a certain amount Change the price by a certain amount Chang…" at bounding box center [390, 171] width 277 height 21
click at [420, 137] on div "Price" at bounding box center [399, 136] width 295 height 10
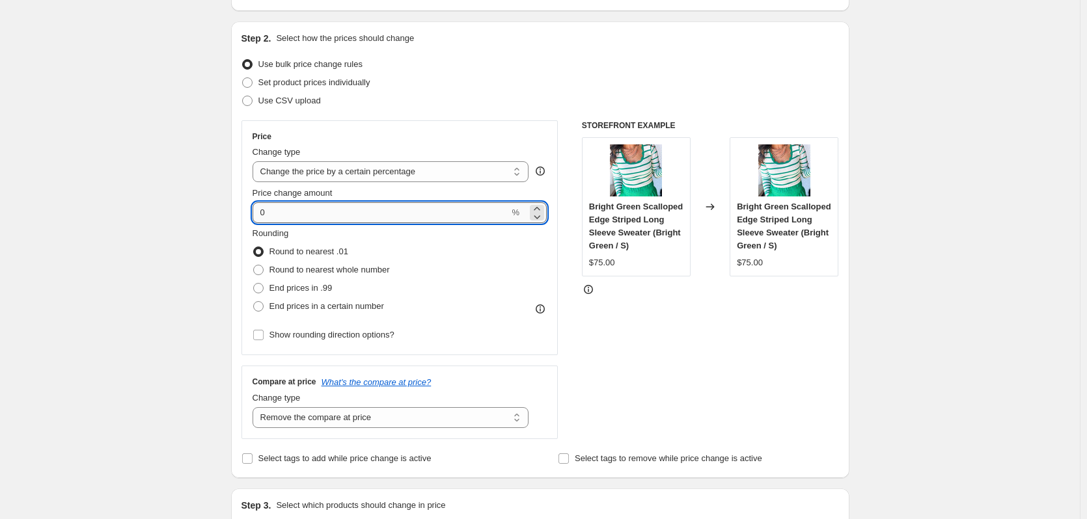
click at [314, 211] on input "0" at bounding box center [380, 212] width 257 height 21
drag, startPoint x: 384, startPoint y: 217, endPoint x: 72, endPoint y: 267, distance: 315.7
type input "5"
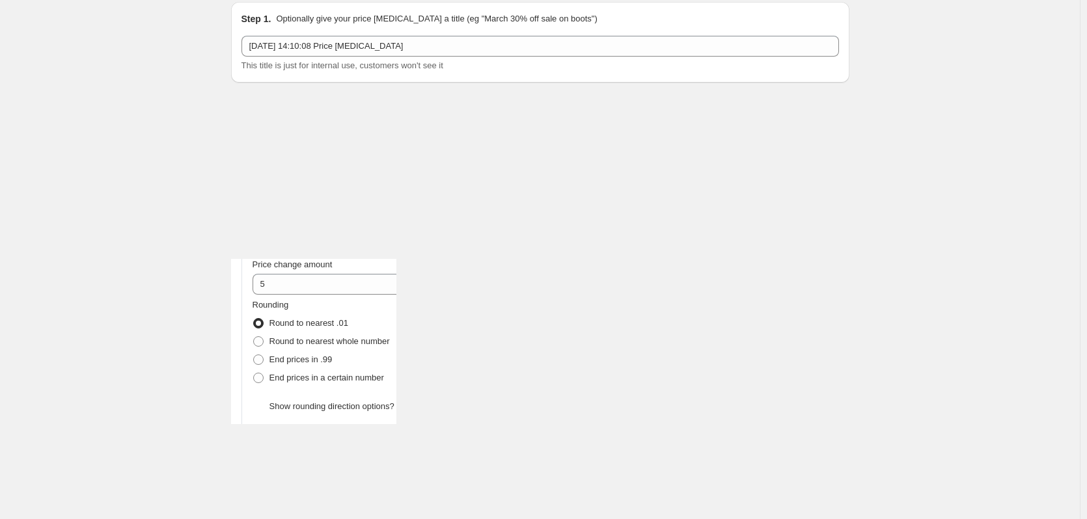
scroll to position [21, 0]
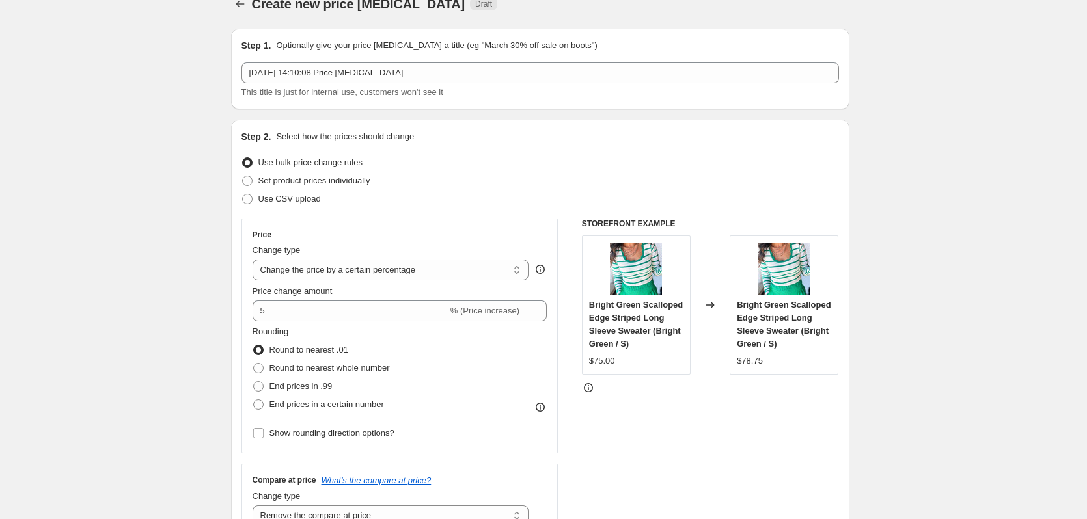
click at [242, 6] on icon "Price change jobs" at bounding box center [240, 3] width 13 height 13
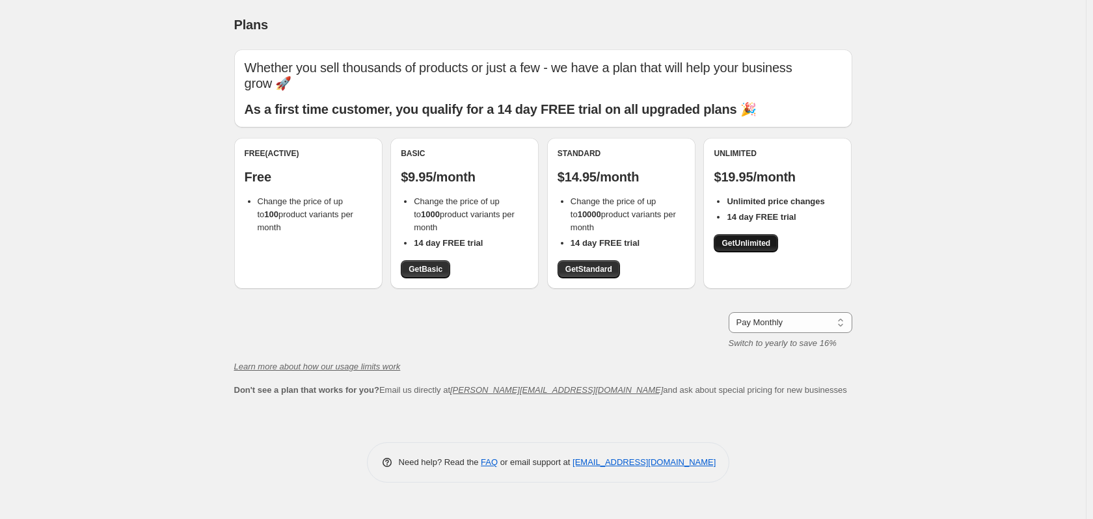
click at [742, 242] on span "Get Unlimited" at bounding box center [746, 243] width 49 height 10
